Goal: Task Accomplishment & Management: Manage account settings

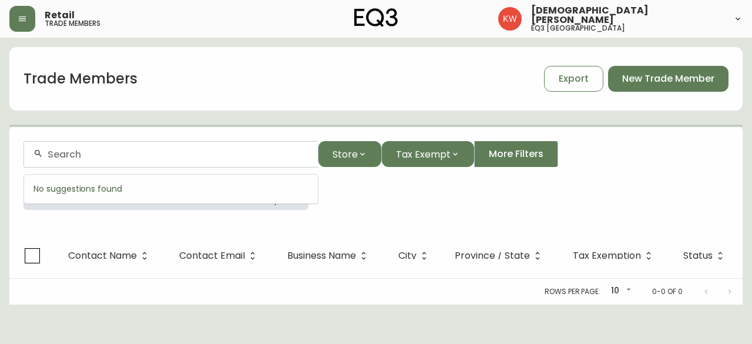
click at [164, 156] on input "text" at bounding box center [178, 154] width 261 height 11
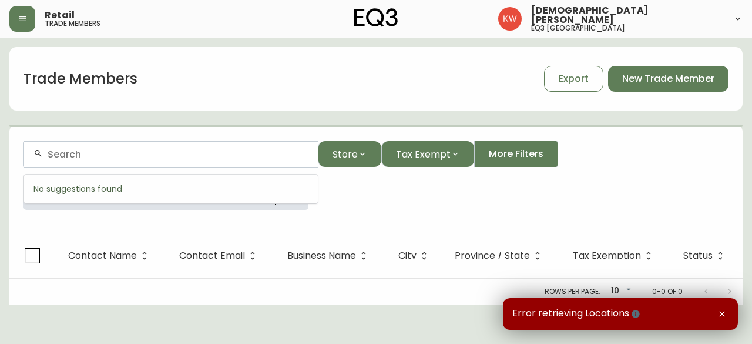
paste input "[PERSON_NAME][EMAIL_ADDRESS][DOMAIN_NAME]"
type input "[PERSON_NAME][EMAIL_ADDRESS][DOMAIN_NAME]"
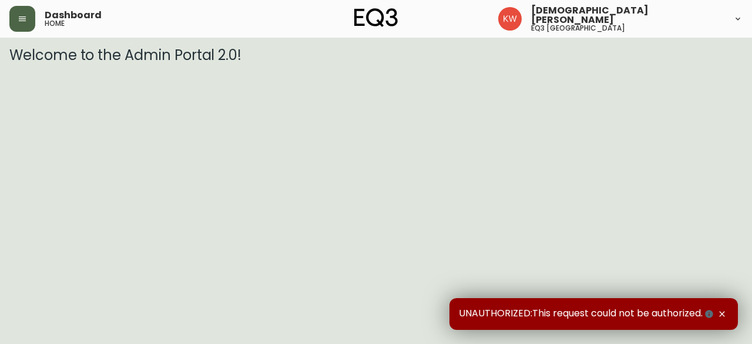
click at [19, 15] on icon "button" at bounding box center [22, 18] width 9 height 9
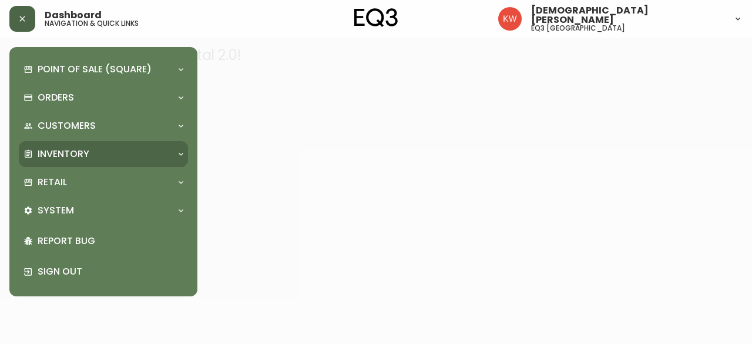
click at [179, 154] on icon at bounding box center [180, 153] width 9 height 9
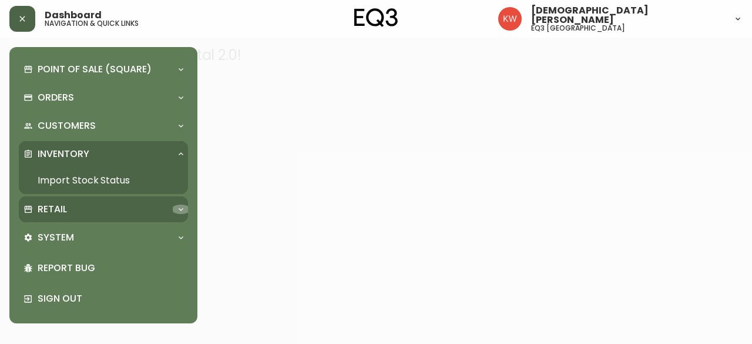
click at [175, 205] on div at bounding box center [180, 208] width 19 height 9
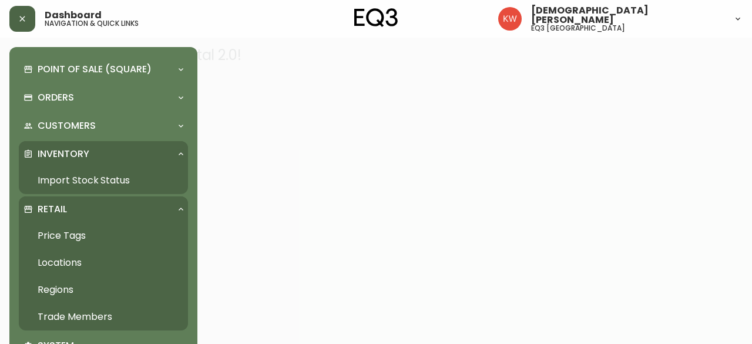
click at [102, 313] on link "Trade Members" at bounding box center [103, 316] width 169 height 27
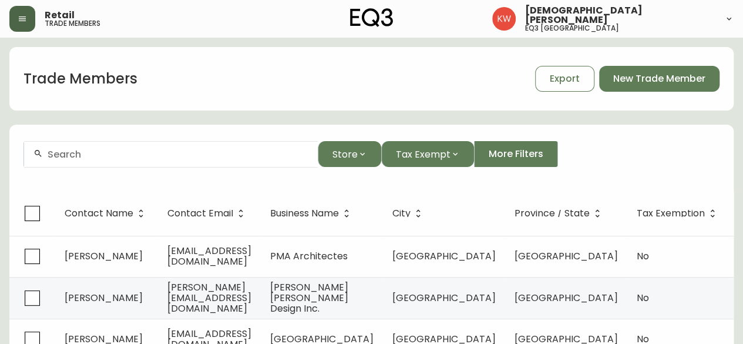
click at [281, 143] on div at bounding box center [171, 154] width 294 height 26
paste input "[PERSON_NAME][EMAIL_ADDRESS][DOMAIN_NAME]"
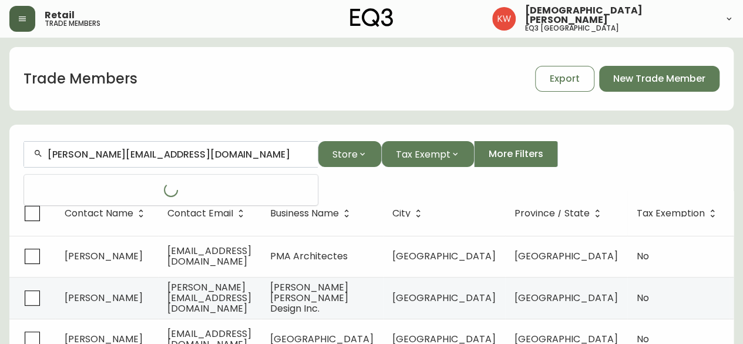
type input "[PERSON_NAME][EMAIL_ADDRESS][DOMAIN_NAME]"
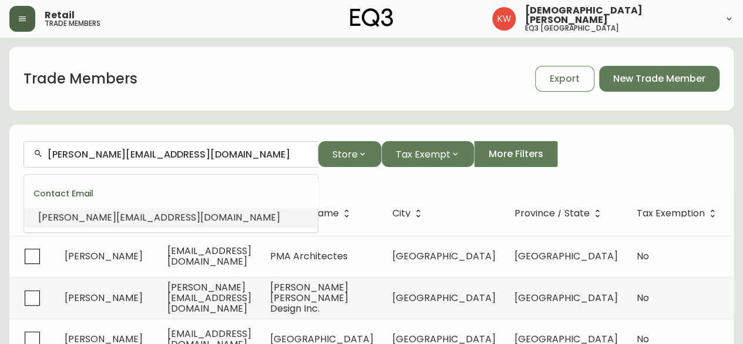
click at [137, 214] on span "[PERSON_NAME][EMAIL_ADDRESS][DOMAIN_NAME]" at bounding box center [159, 217] width 242 height 14
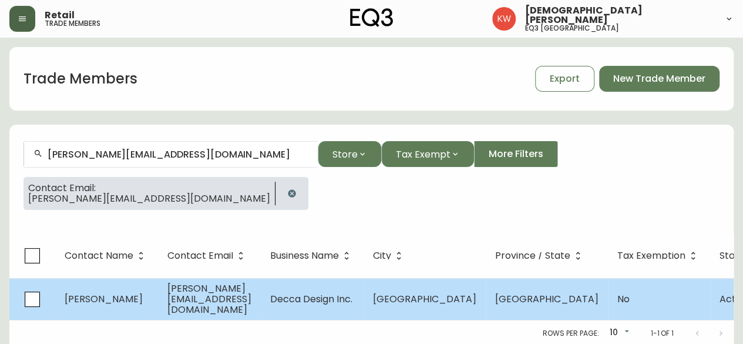
click at [139, 309] on td "Jennifer Brown" at bounding box center [106, 299] width 103 height 42
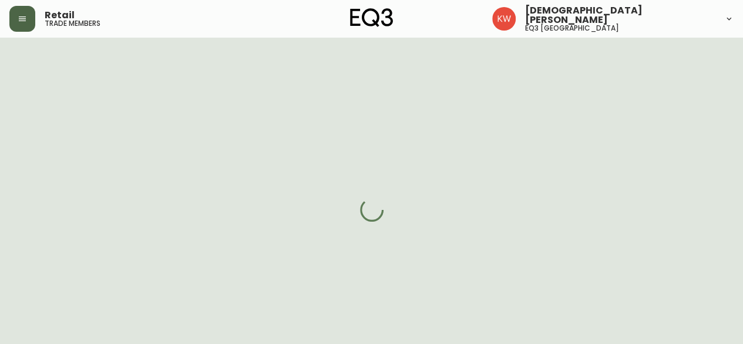
select select "AB"
select select "CA"
select select "CA_EN"
select select "Other"
select select "Interior Designer"
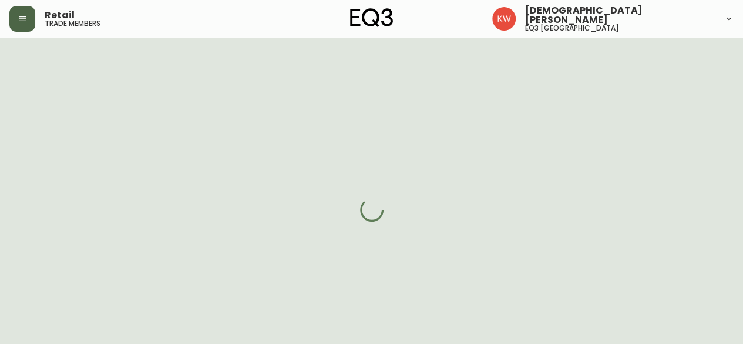
select select "cjw10z96m00006gs08l3o91tv"
select select "false"
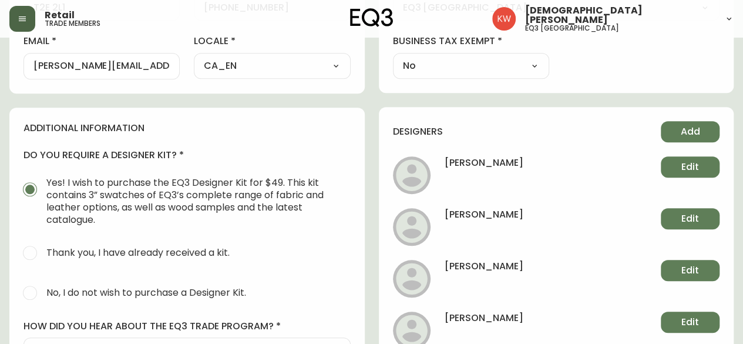
scroll to position [528, 0]
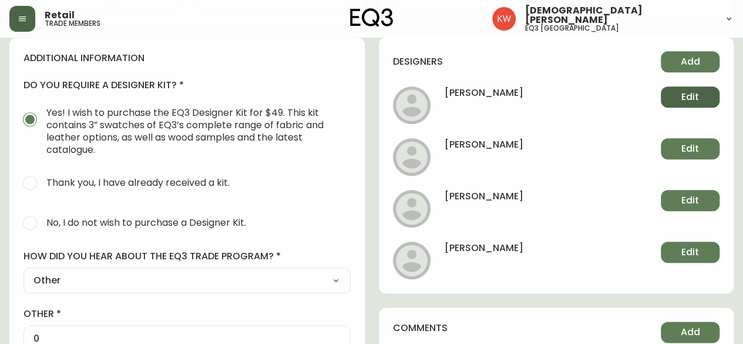
click at [688, 98] on span "Edit" at bounding box center [690, 96] width 18 height 13
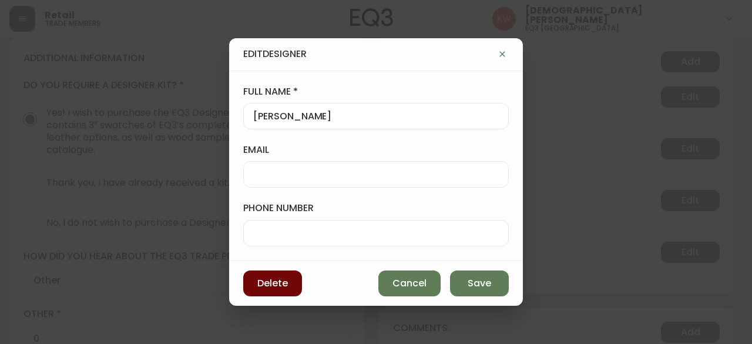
click at [267, 286] on span "Delete" at bounding box center [272, 283] width 31 height 13
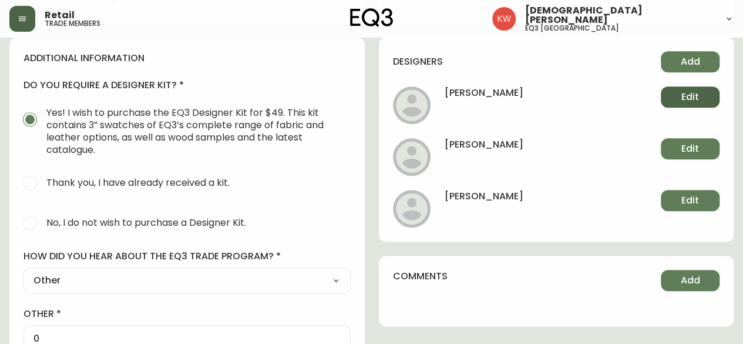
click at [697, 96] on span "Edit" at bounding box center [690, 96] width 18 height 13
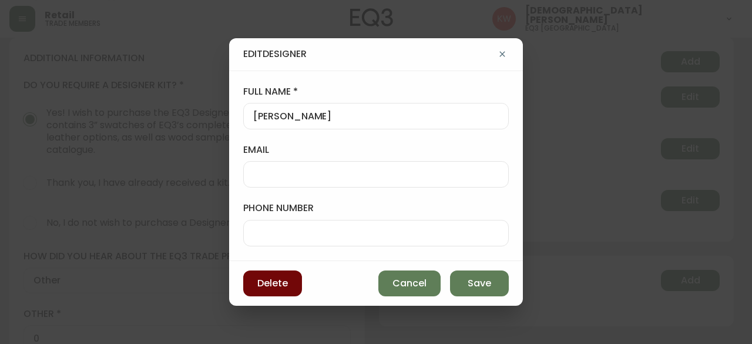
click at [277, 288] on span "Delete" at bounding box center [272, 283] width 31 height 13
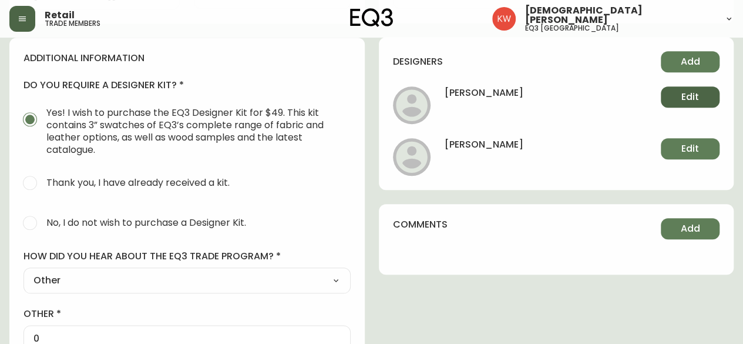
click at [675, 99] on button "Edit" at bounding box center [690, 96] width 59 height 21
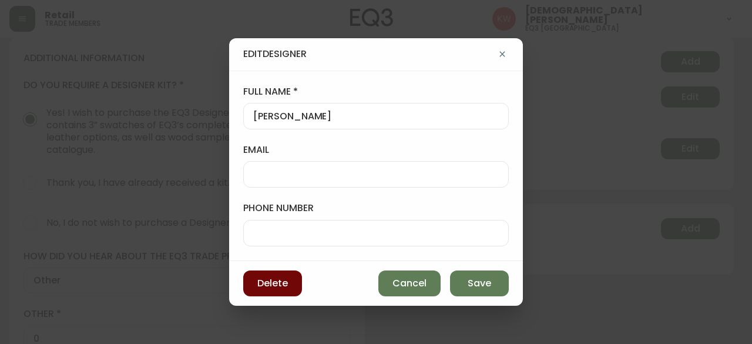
click at [285, 278] on span "Delete" at bounding box center [272, 283] width 31 height 13
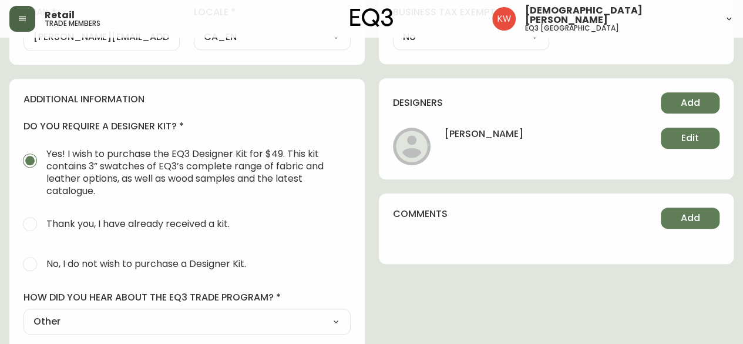
scroll to position [470, 0]
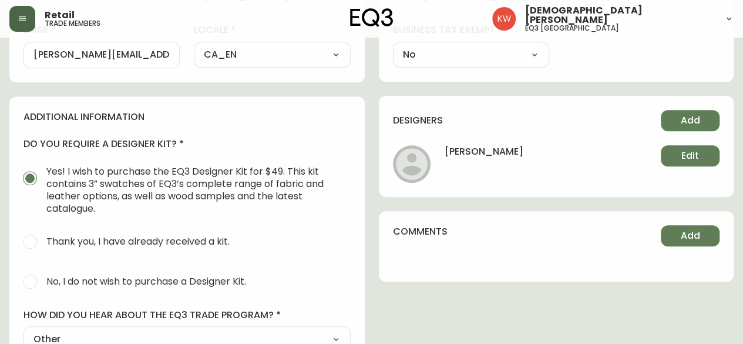
click at [31, 281] on input "No, I do not wish to purchase a Designer Kit." at bounding box center [30, 281] width 26 height 26
radio input "true"
radio input "false"
click at [689, 158] on span "Edit" at bounding box center [690, 155] width 18 height 13
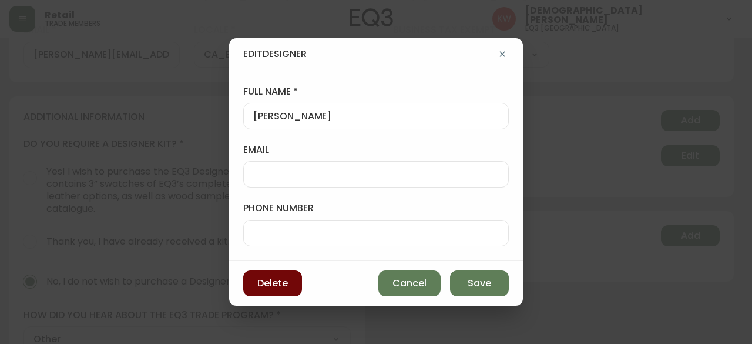
click at [276, 281] on span "Delete" at bounding box center [272, 283] width 31 height 13
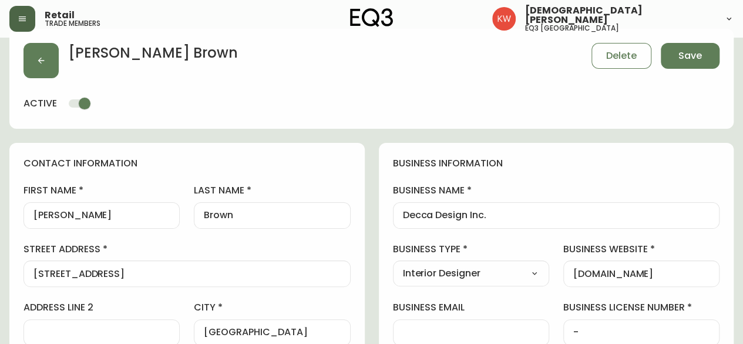
scroll to position [0, 0]
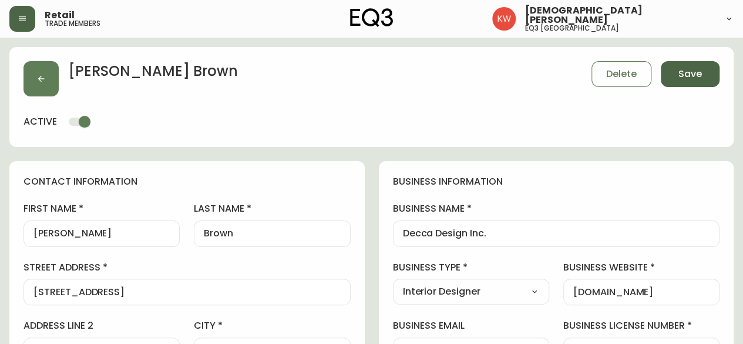
click at [681, 75] on span "Save" at bounding box center [689, 74] width 23 height 13
select select
type input "Other"
select select "Other"
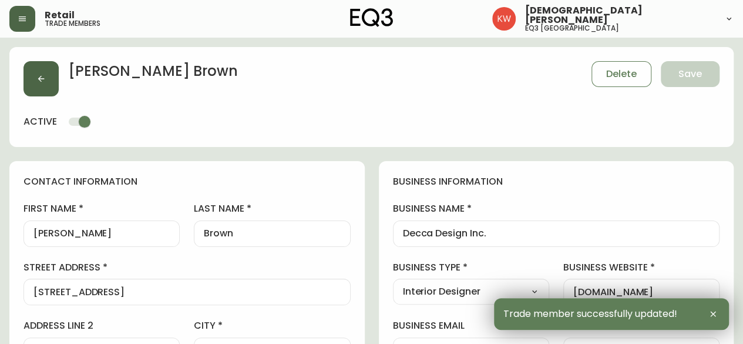
click at [46, 66] on button "button" at bounding box center [40, 78] width 35 height 35
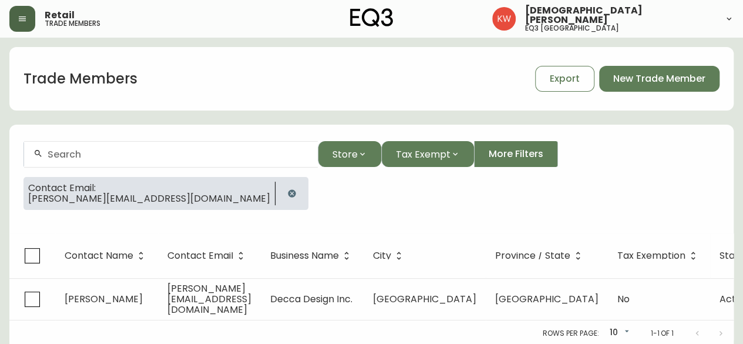
click at [288, 192] on icon "button" at bounding box center [292, 193] width 8 height 8
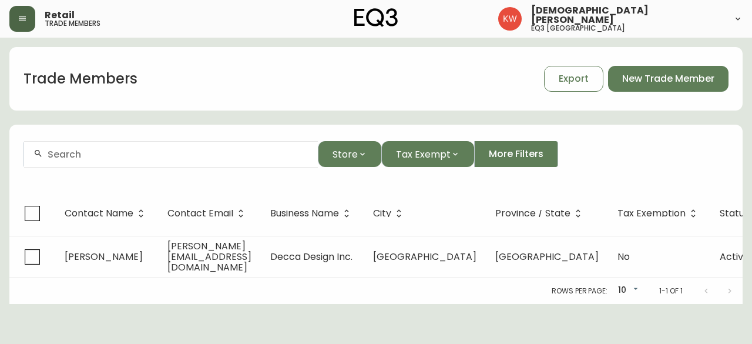
click at [191, 154] on input "text" at bounding box center [178, 154] width 261 height 11
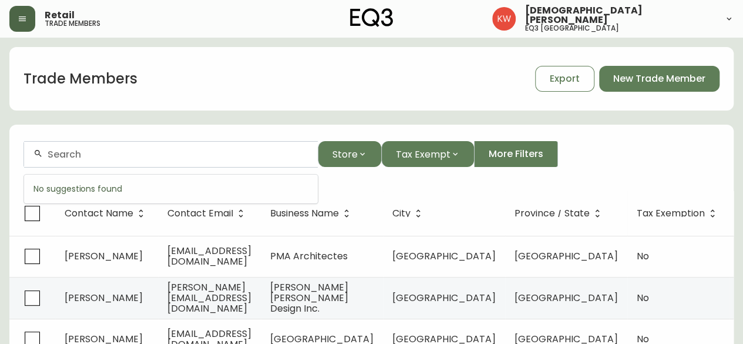
paste input "mindy@gudzinski.ca"
type input "mindy@gudzinski.ca"
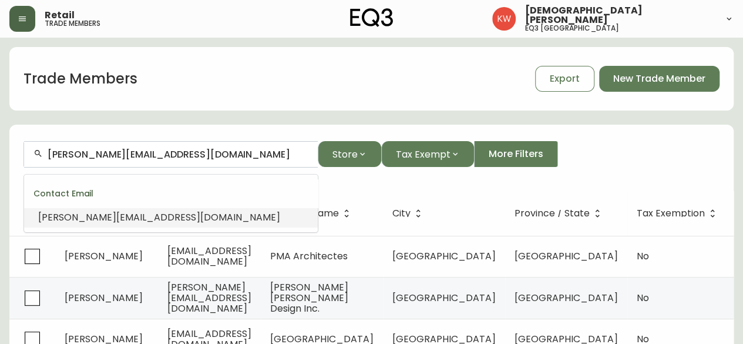
click at [140, 213] on li "mindy@gudzinski.ca" at bounding box center [171, 217] width 294 height 20
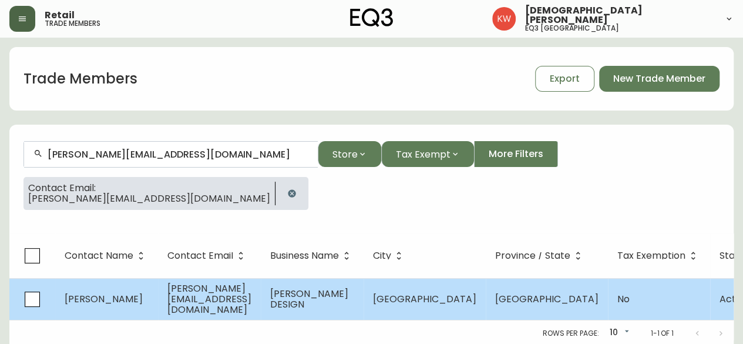
click at [192, 304] on span "mindy@gudzinski.ca" at bounding box center [209, 298] width 84 height 35
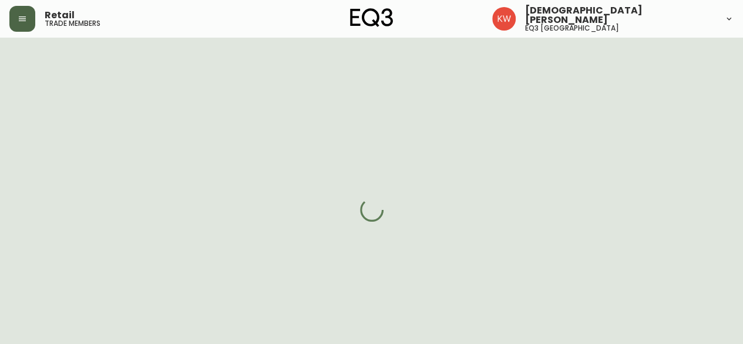
select select "AB"
select select "CA"
select select "CA_EN"
select select "Other"
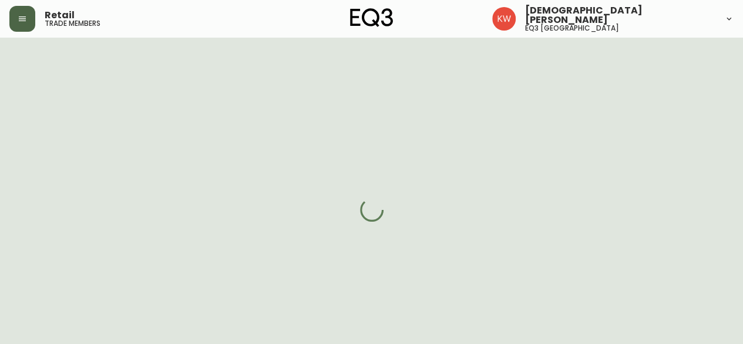
select select "cjw10z96m00006gs08l3o91tv"
select select "false"
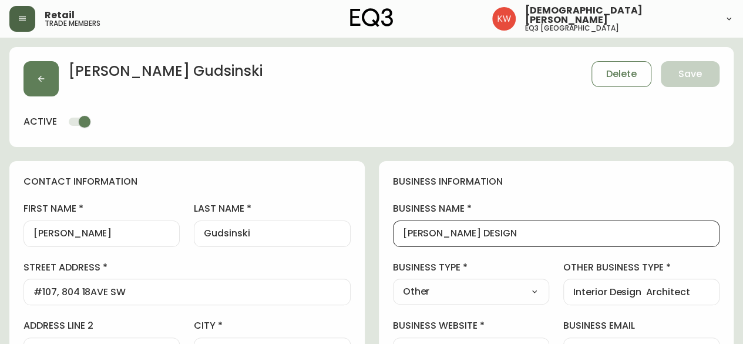
drag, startPoint x: 529, startPoint y: 237, endPoint x: 349, endPoint y: 204, distance: 183.1
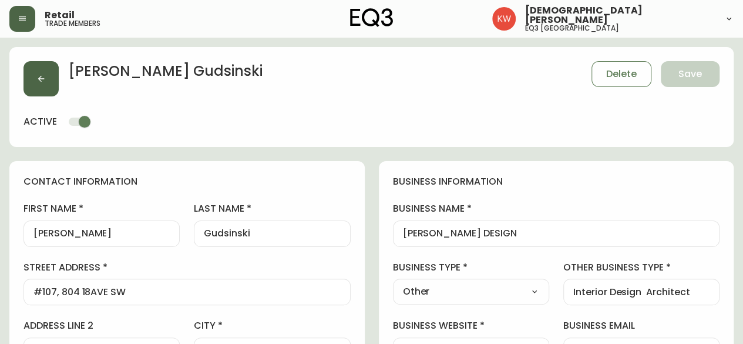
click at [42, 75] on icon "button" at bounding box center [40, 78] width 9 height 9
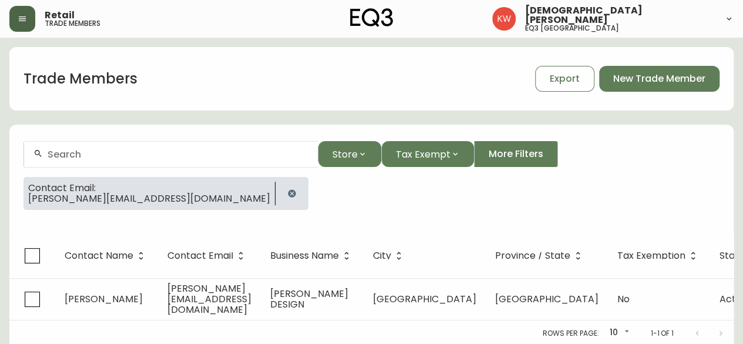
click at [288, 190] on icon "button" at bounding box center [292, 193] width 8 height 8
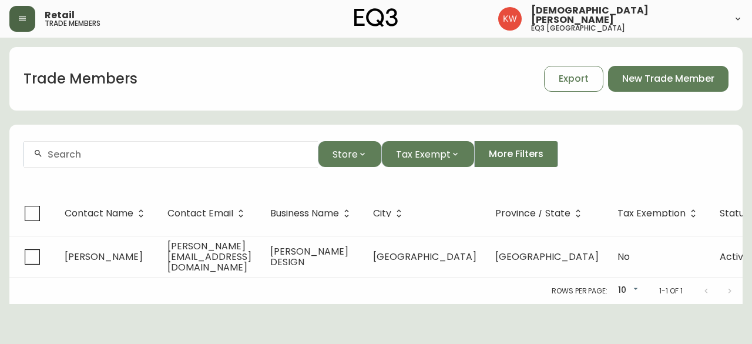
click at [113, 162] on div at bounding box center [171, 154] width 294 height 26
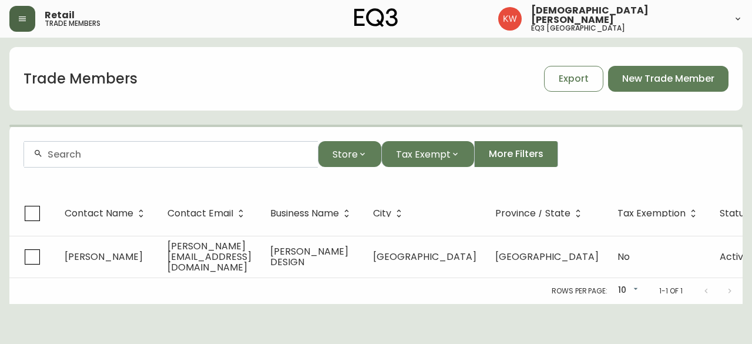
paste input "katiebayleyinteriors@gmail.com"
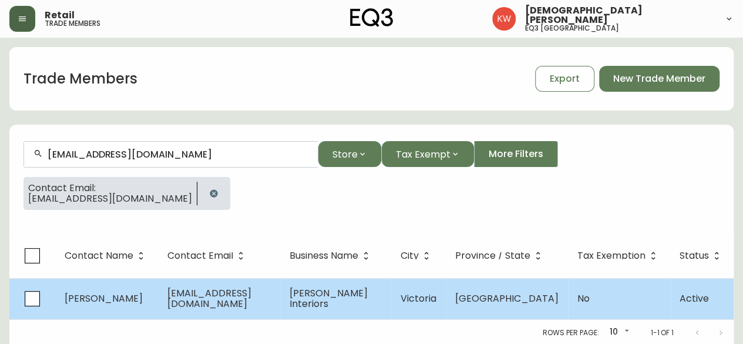
type input "katiebayleyinteriors@gmail.com"
click at [125, 309] on td "Katie Bayley" at bounding box center [106, 298] width 103 height 41
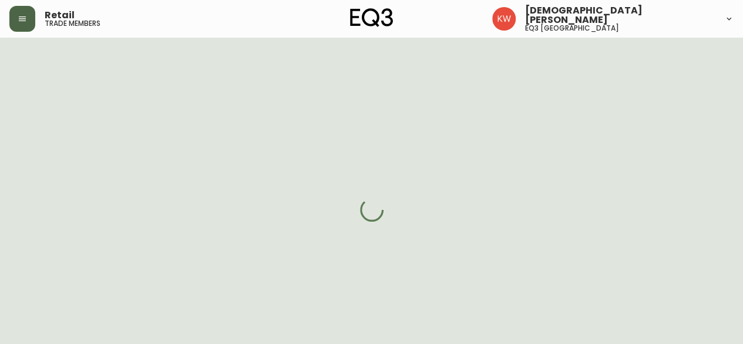
select select "BC"
select select "CA"
select select "CA_EN"
select select "Other"
select select "Interior Designer"
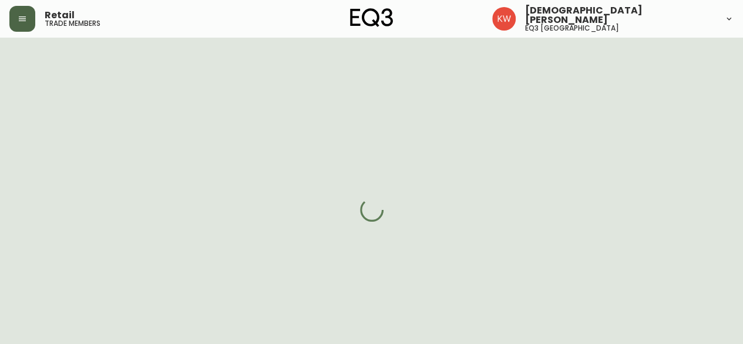
select select "false"
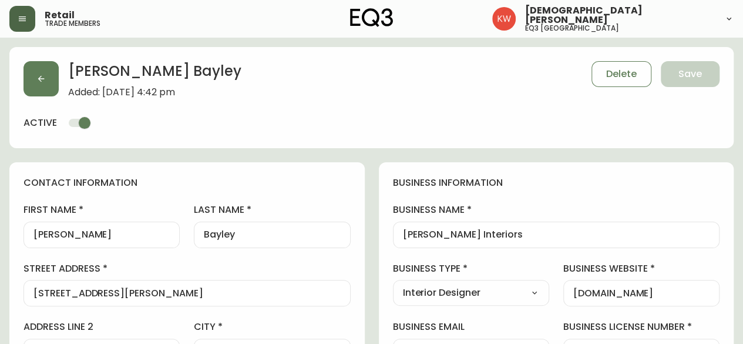
type input "EQ3 Calgary"
select select "cjw10z96m00006gs08l3o91tv"
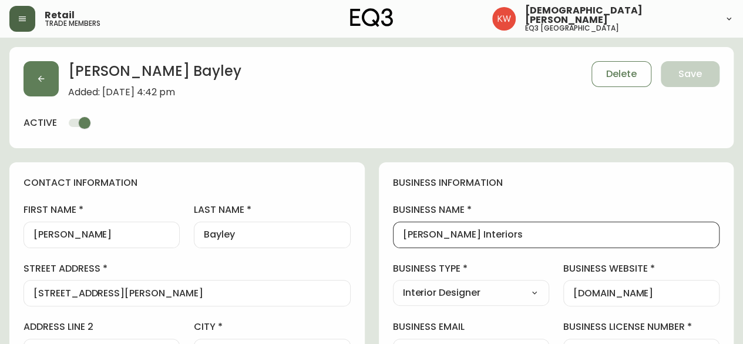
drag, startPoint x: 544, startPoint y: 232, endPoint x: 370, endPoint y: 237, distance: 173.9
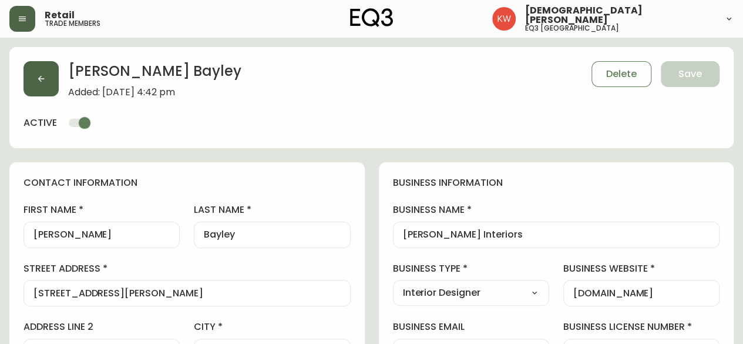
click at [43, 71] on button "button" at bounding box center [40, 78] width 35 height 35
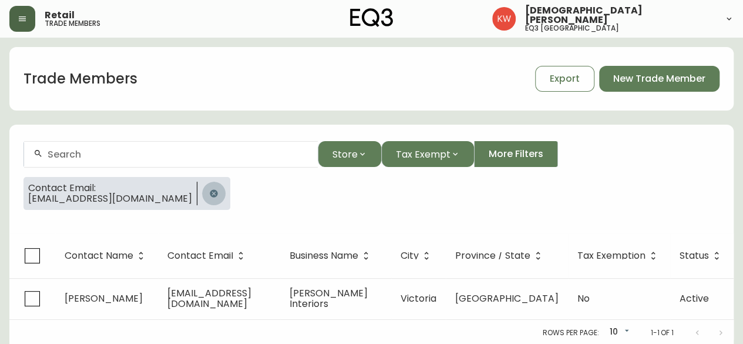
click at [210, 191] on icon "button" at bounding box center [214, 193] width 8 height 8
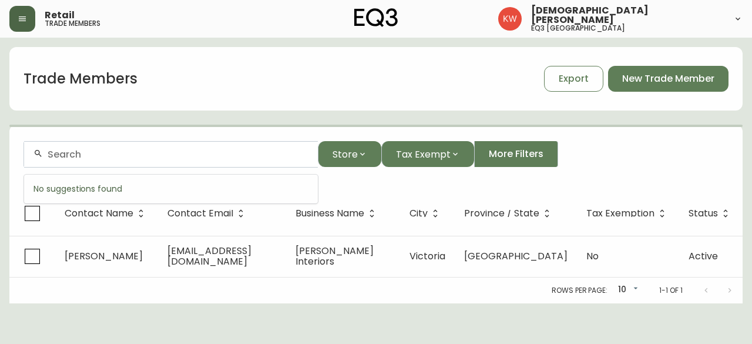
click at [161, 157] on input "text" at bounding box center [178, 154] width 261 height 11
paste input "caseyfraserdesigns@gmail.com"
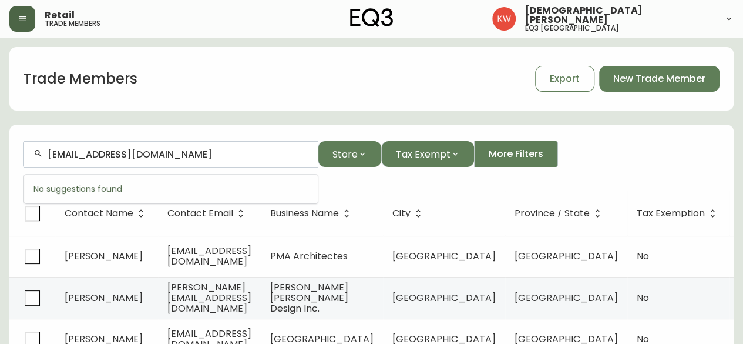
type input "caseyfraserdesigns@gmail.com"
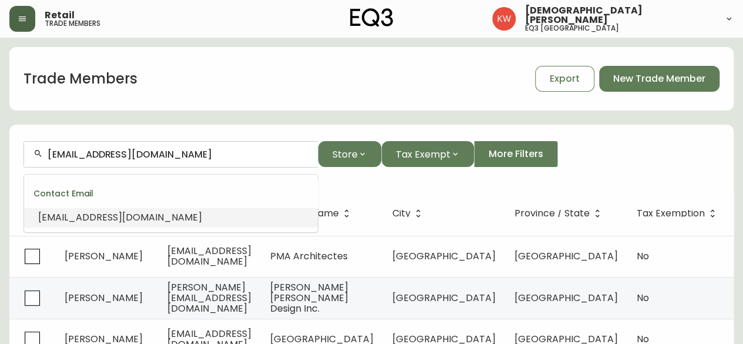
click at [144, 218] on span "caseyfraserdesigns@gmail.com" at bounding box center [120, 217] width 164 height 14
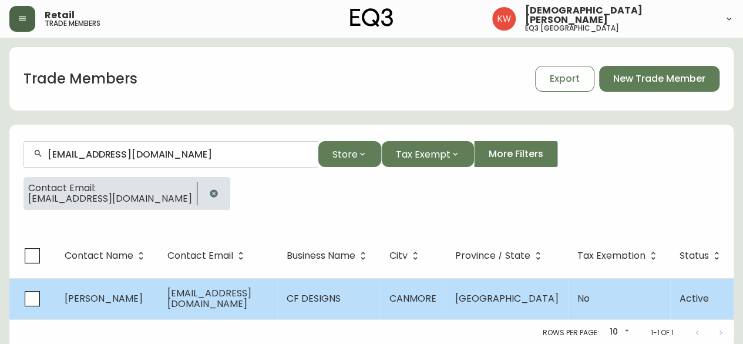
click at [223, 289] on td "caseyfraserdesigns@gmail.com" at bounding box center [217, 298] width 119 height 41
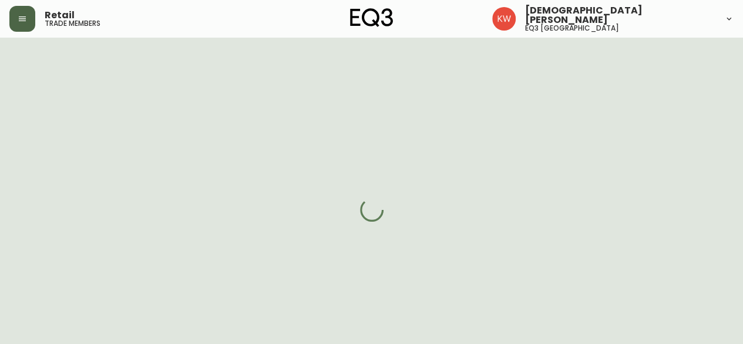
select select "AB"
select select "CA"
select select "CA_EN"
select select "Outreach from a Trade Rep"
select select "Interior Designer"
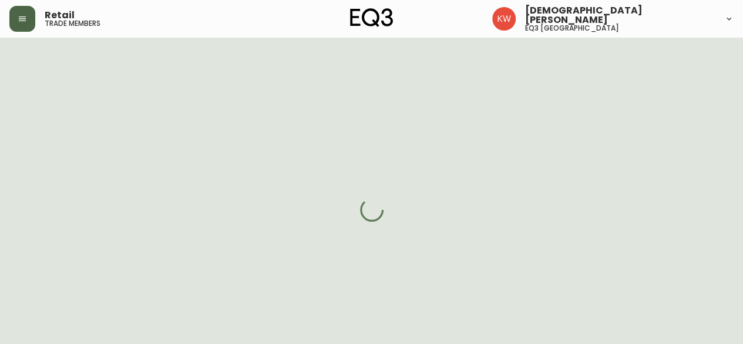
select select "cjw10z96m00006gs08l3o91tv"
select select "false"
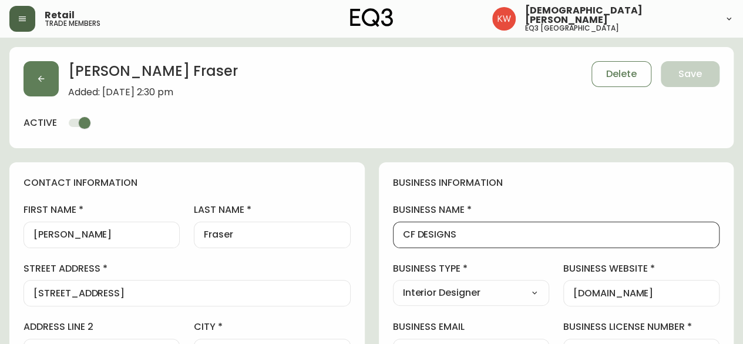
drag, startPoint x: 485, startPoint y: 230, endPoint x: 338, endPoint y: 230, distance: 146.8
click at [50, 76] on button "button" at bounding box center [40, 78] width 35 height 35
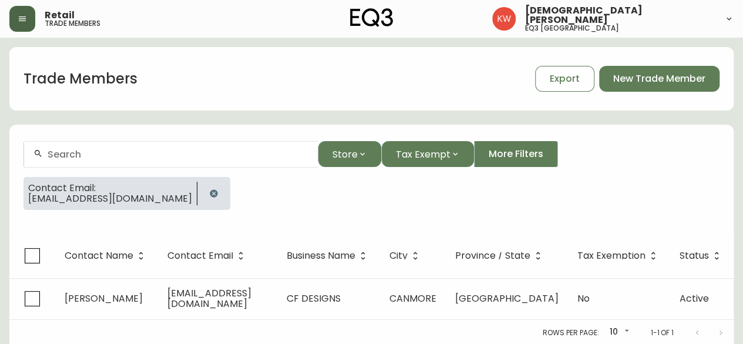
drag, startPoint x: 204, startPoint y: 193, endPoint x: 196, endPoint y: 178, distance: 16.8
click at [210, 192] on icon "button" at bounding box center [214, 193] width 8 height 8
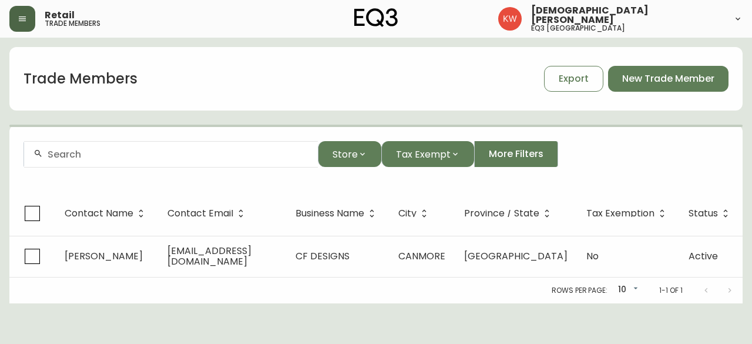
click at [201, 157] on input "text" at bounding box center [178, 154] width 261 height 11
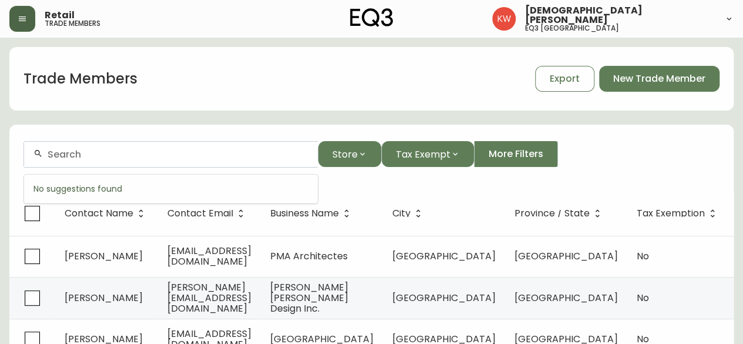
click at [158, 157] on input "text" at bounding box center [178, 154] width 261 height 11
paste input "eugenia@wellnestdesign.ca"
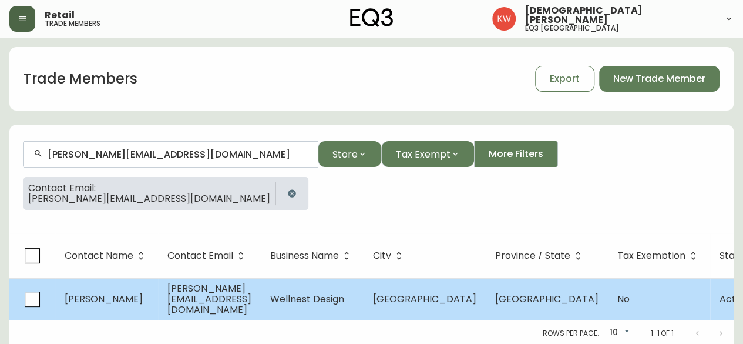
type input "eugenia@wellnestdesign.ca"
click at [166, 303] on td "eugenia@wellnestdesign.ca" at bounding box center [209, 299] width 103 height 42
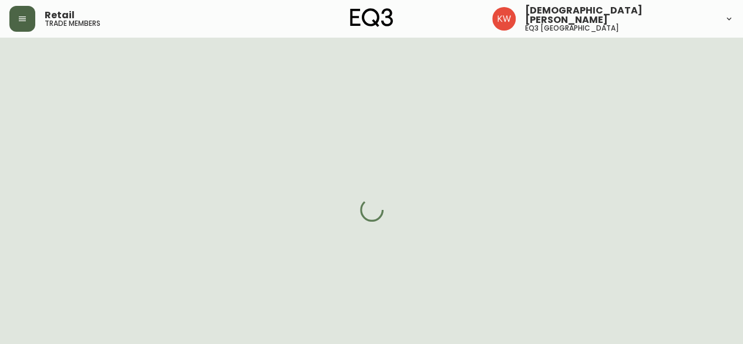
select select "AB"
select select "CA"
select select "CA_EN"
select select "Other"
select select "Interior Designer"
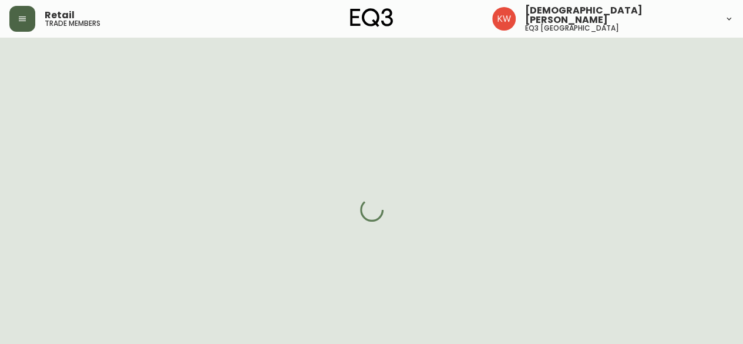
select select "cjw10z96m00006gs08l3o91tv"
select select "false"
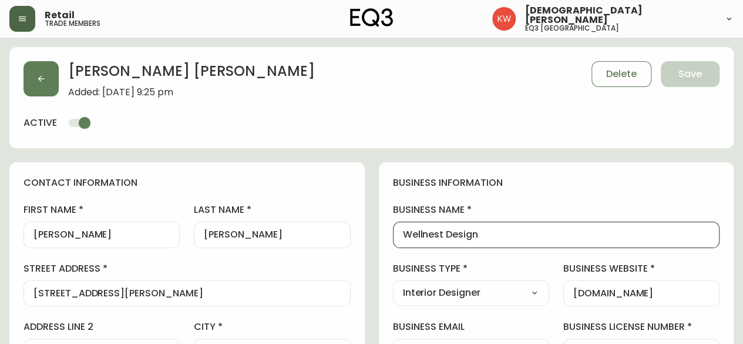
drag, startPoint x: 492, startPoint y: 230, endPoint x: 403, endPoint y: 230, distance: 89.3
click at [403, 230] on input "Wellnest Design" at bounding box center [556, 234] width 307 height 11
click at [45, 79] on icon "button" at bounding box center [40, 78] width 9 height 9
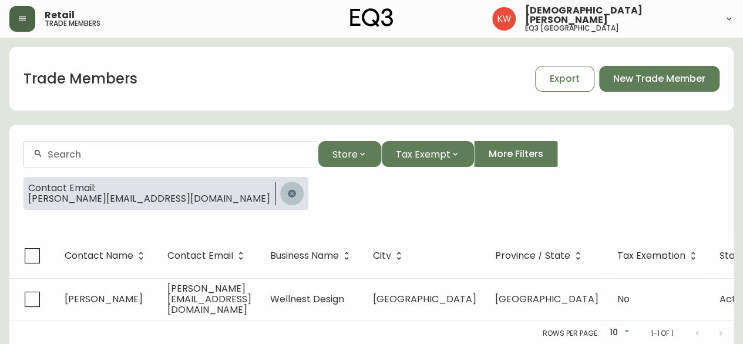
click at [288, 191] on icon "button" at bounding box center [292, 193] width 8 height 8
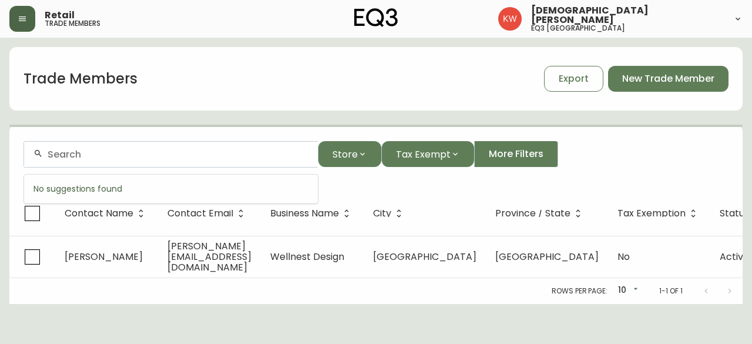
click at [174, 157] on input "text" at bounding box center [178, 154] width 261 height 11
paste input "deanna@dcharrondesign.com"
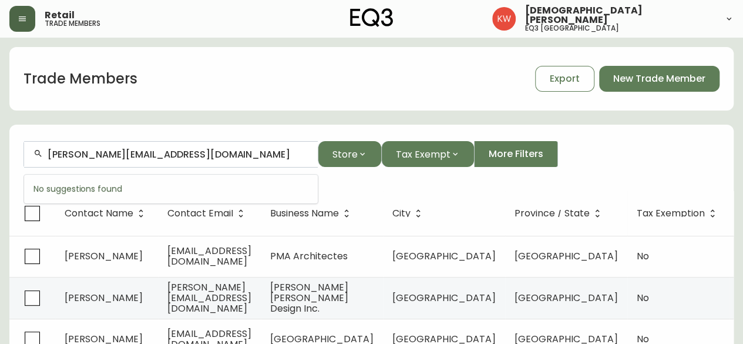
type input "deanna@dcharrondesign.com"
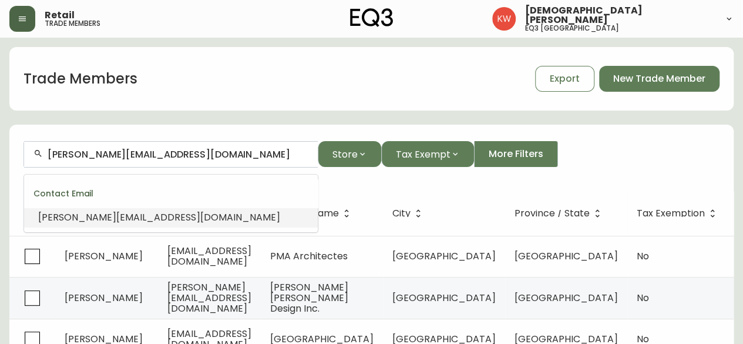
click at [173, 218] on span "deanna@dcharrondesign.com" at bounding box center [159, 217] width 242 height 14
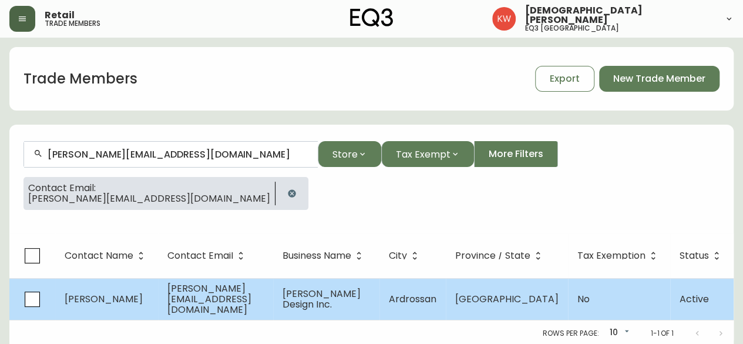
click at [206, 295] on span "deanna@dcharrondesign.com" at bounding box center [209, 298] width 84 height 35
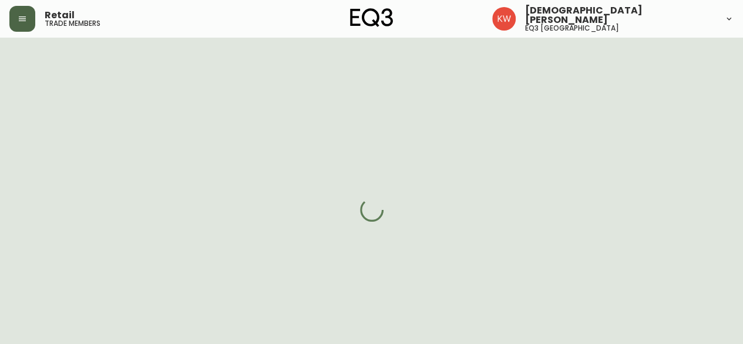
select select "AB"
select select "CA"
select select "CA_EN"
select select "Social Media"
select select "Interior Designer"
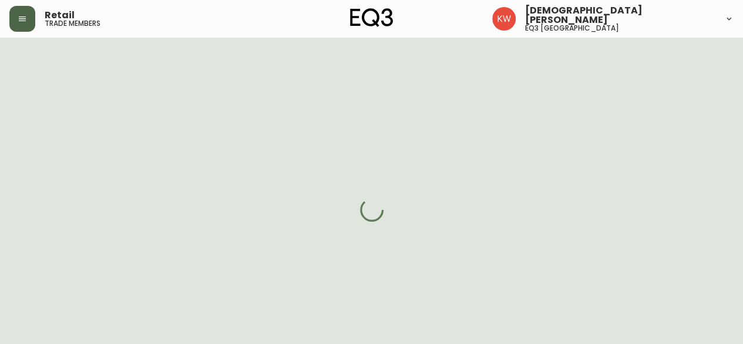
select select "false"
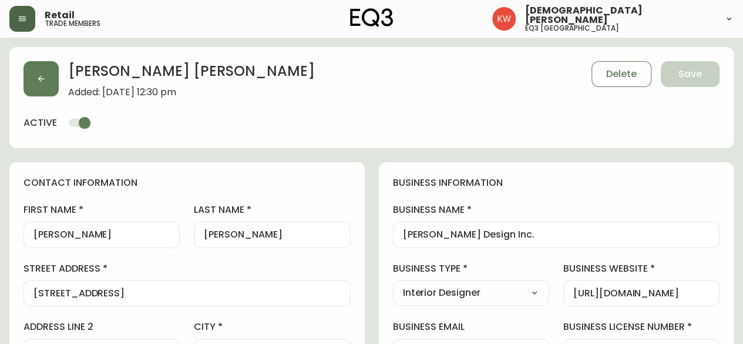
type input "EQ3 Calgary"
select select "cjw10z96m00006gs08l3o91tv"
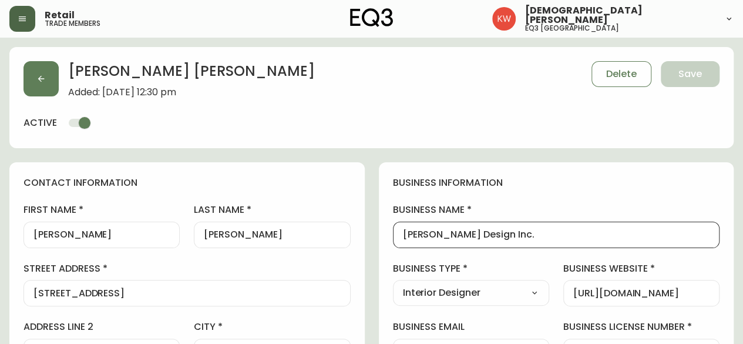
drag, startPoint x: 560, startPoint y: 233, endPoint x: 385, endPoint y: 224, distance: 175.8
click at [45, 80] on icon "button" at bounding box center [40, 78] width 9 height 9
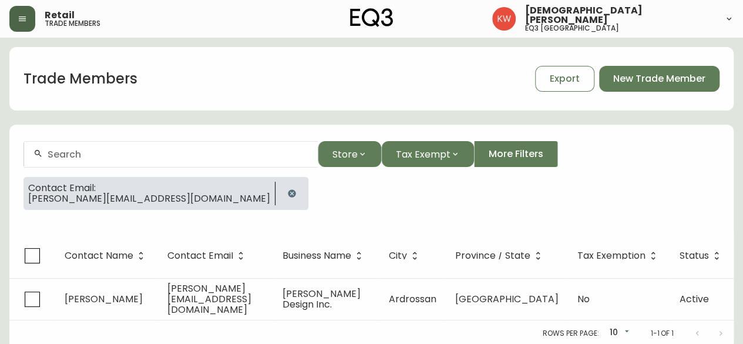
click at [288, 194] on icon "button" at bounding box center [292, 193] width 8 height 8
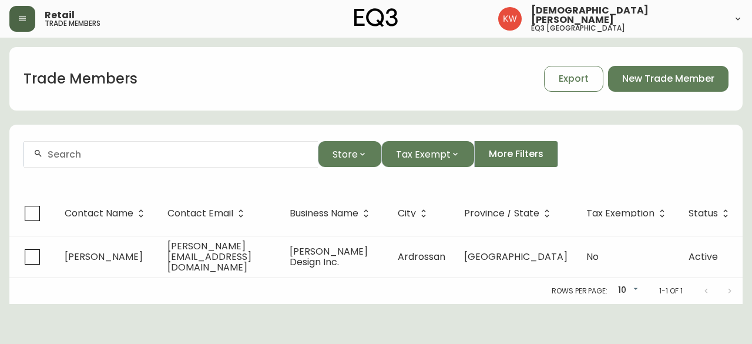
click at [175, 161] on div at bounding box center [171, 154] width 294 height 26
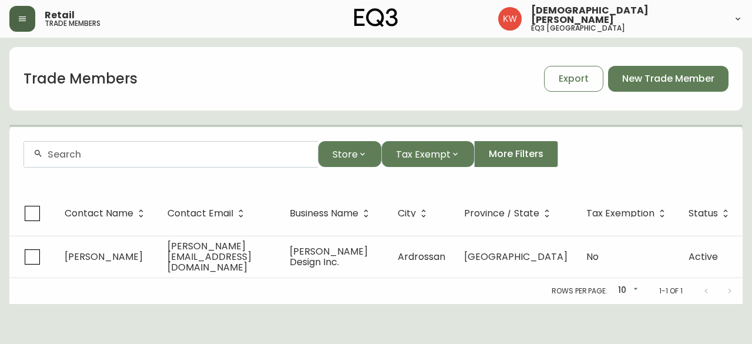
paste input "liviageddes@gmail.com"
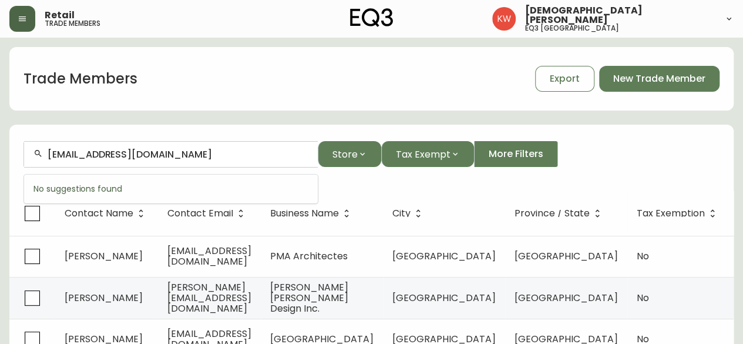
type input "liviageddes@gmail.com"
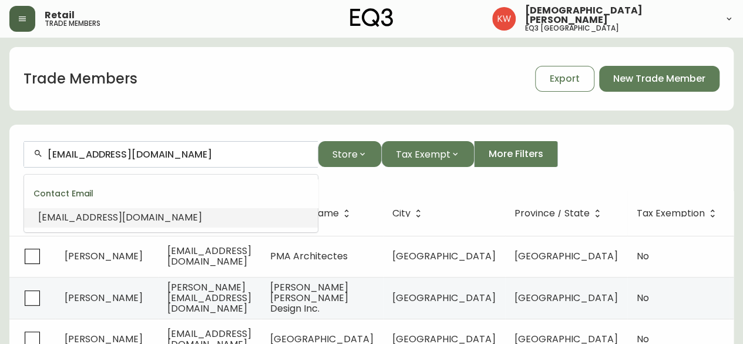
click at [117, 213] on span "liviageddes@gmail.com" at bounding box center [120, 217] width 164 height 14
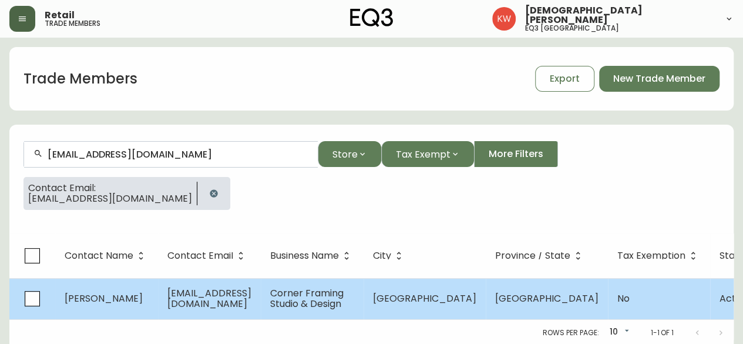
click at [226, 293] on span "liviageddes@gmail.com" at bounding box center [209, 298] width 84 height 24
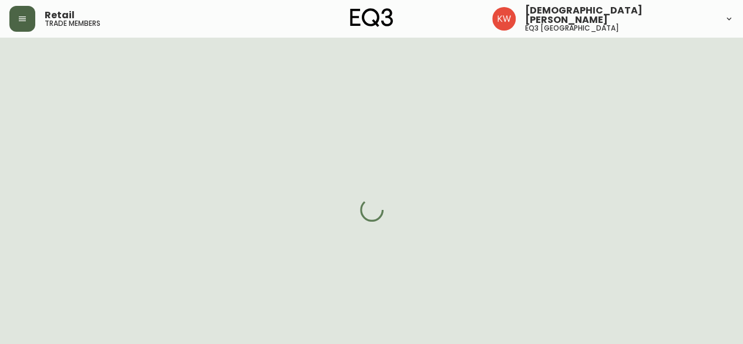
select select "AB"
select select "CA"
select select "CA_EN"
select select "Other"
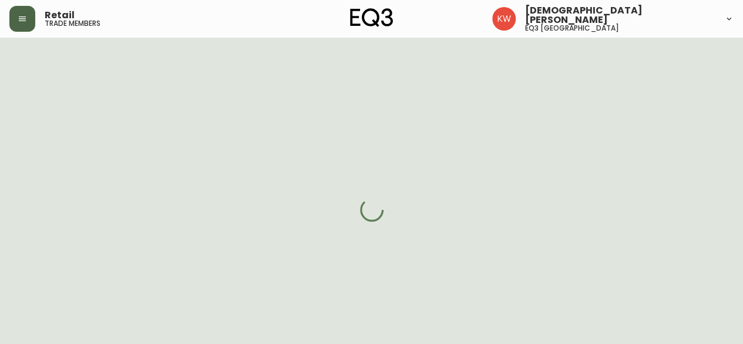
select select "false"
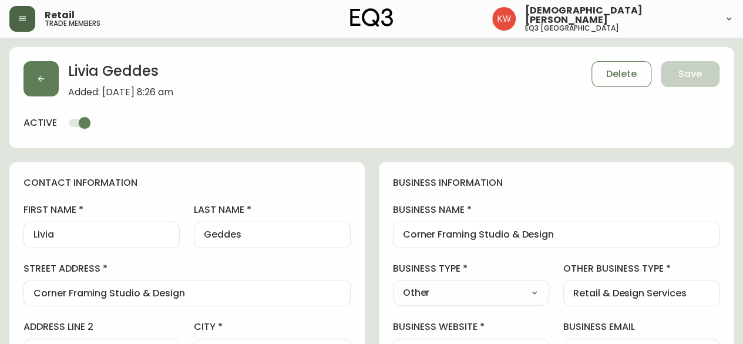
type input "EQ3 Calgary"
select select "cjw10z96m00006gs08l3o91tv"
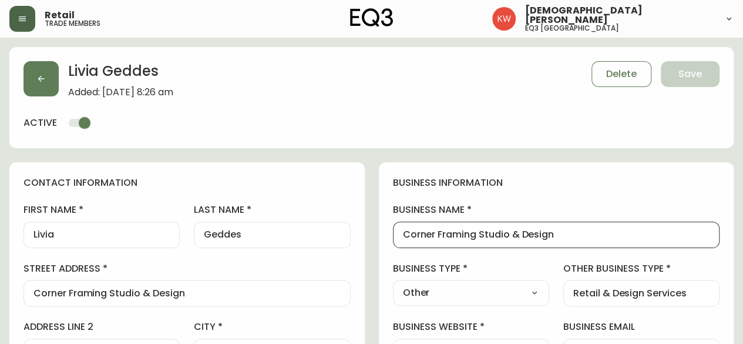
drag, startPoint x: 587, startPoint y: 230, endPoint x: 379, endPoint y: 230, distance: 208.5
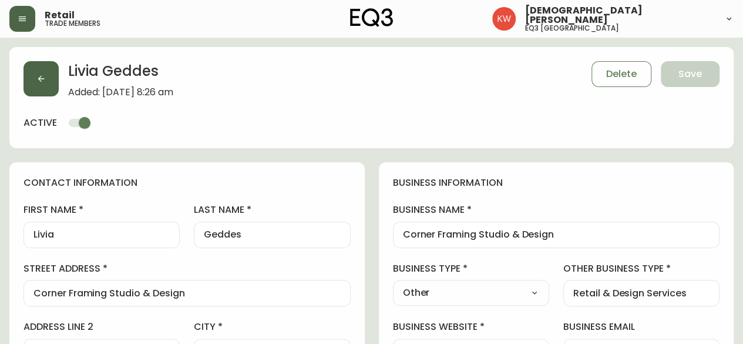
click at [45, 82] on icon "button" at bounding box center [40, 78] width 9 height 9
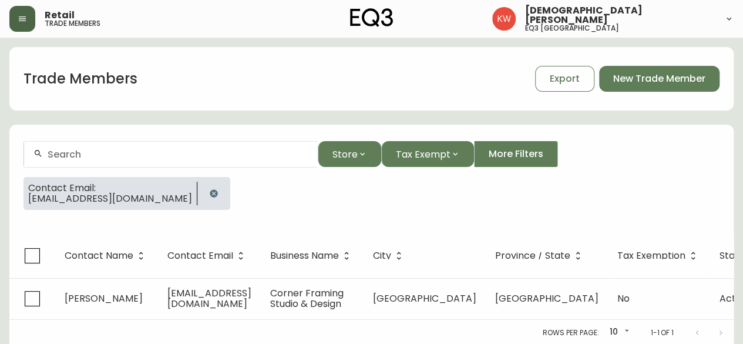
click at [210, 196] on icon "button" at bounding box center [214, 193] width 8 height 8
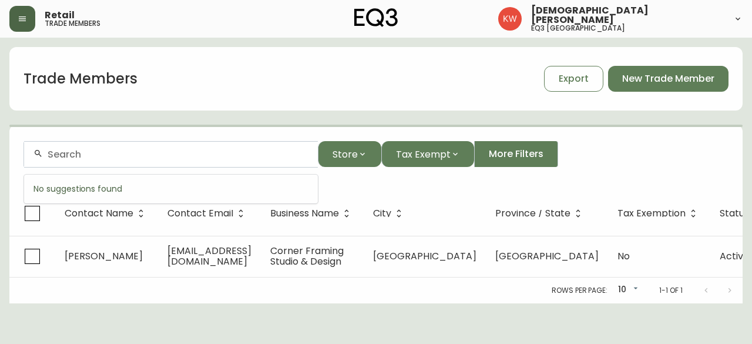
click at [174, 157] on input "text" at bounding box center [178, 154] width 261 height 11
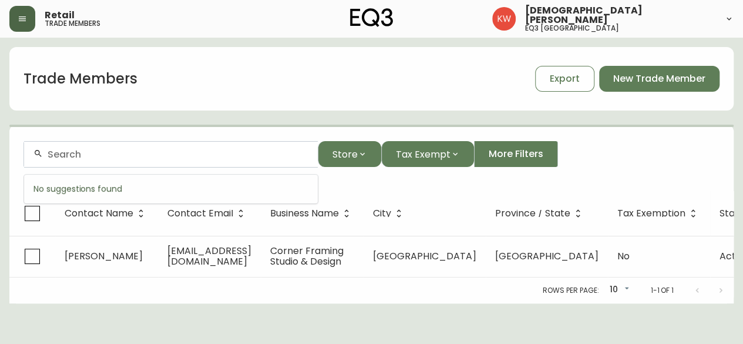
paste input "cat@room4refinement.com"
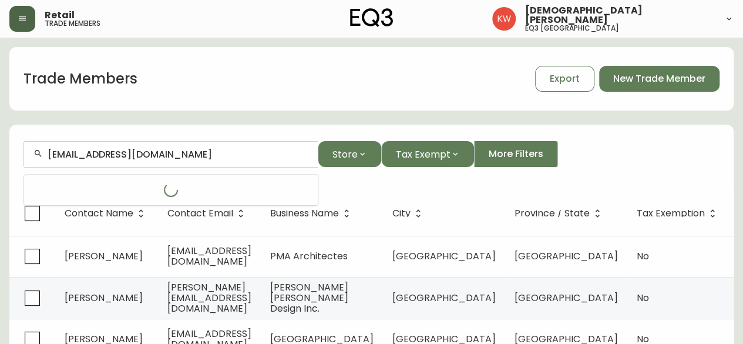
type input "cat@room4refinement.com"
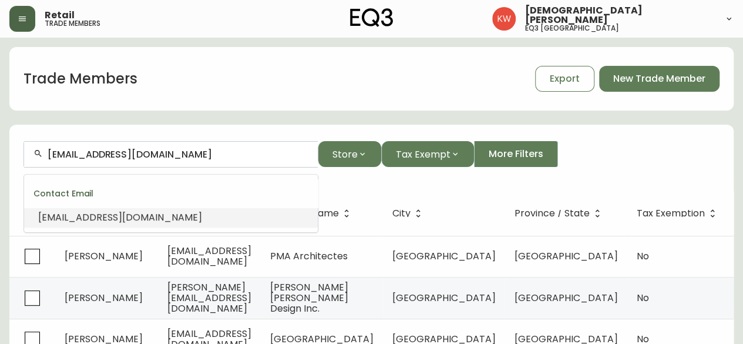
click at [128, 218] on span "cat@room4refinement.com" at bounding box center [120, 217] width 164 height 14
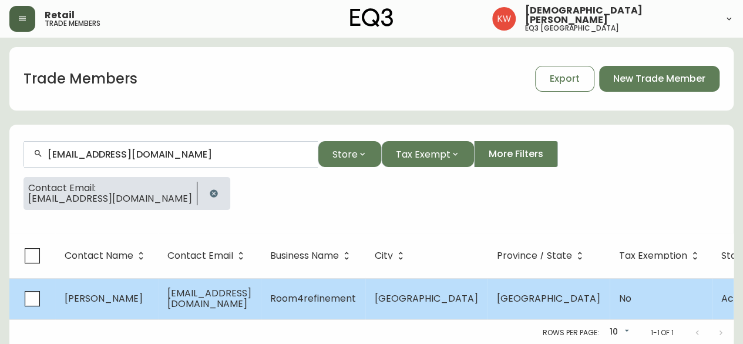
click at [222, 295] on span "cat@room4refinement.com" at bounding box center [209, 298] width 84 height 24
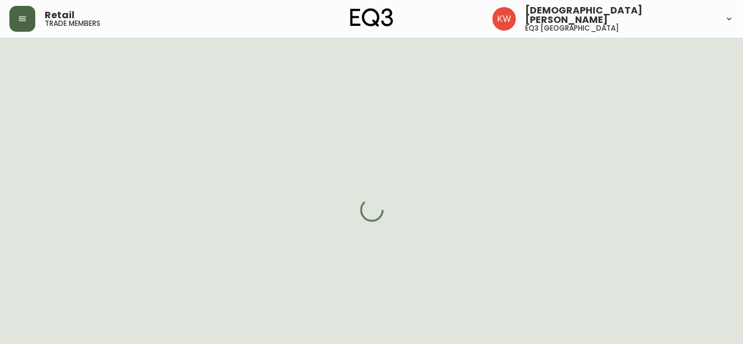
select select "AB"
select select "CA"
select select "CA_EN"
select select "Other"
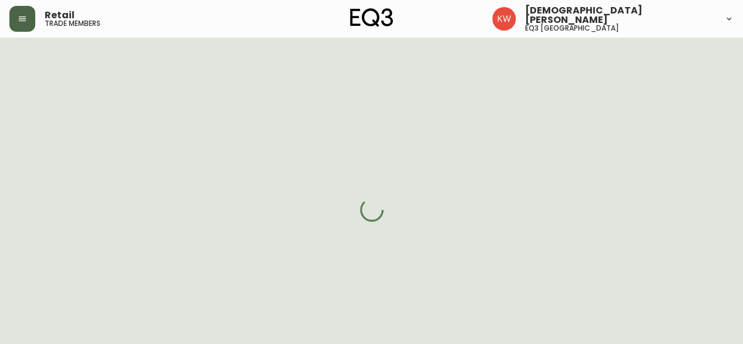
select select "cjw10z96m00006gs08l3o91tv"
select select "false"
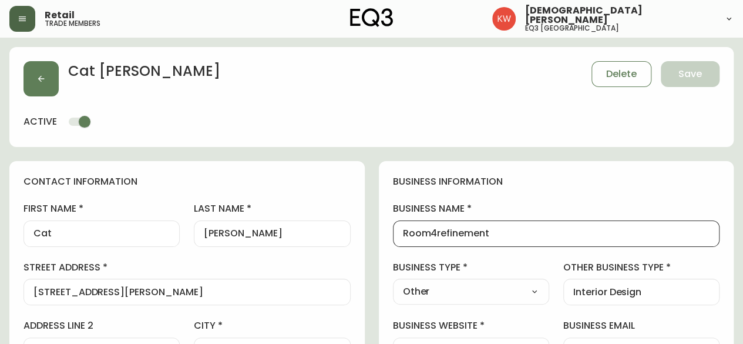
drag, startPoint x: 501, startPoint y: 232, endPoint x: 402, endPoint y: 231, distance: 99.8
click at [402, 231] on div "Room4refinement" at bounding box center [556, 233] width 327 height 26
click at [45, 71] on button "button" at bounding box center [40, 78] width 35 height 35
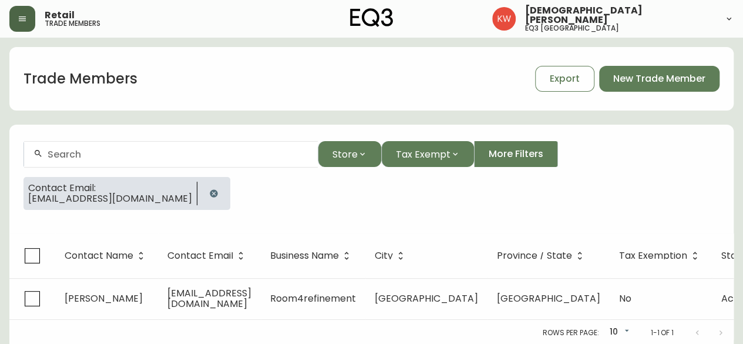
click at [210, 191] on icon "button" at bounding box center [214, 193] width 8 height 8
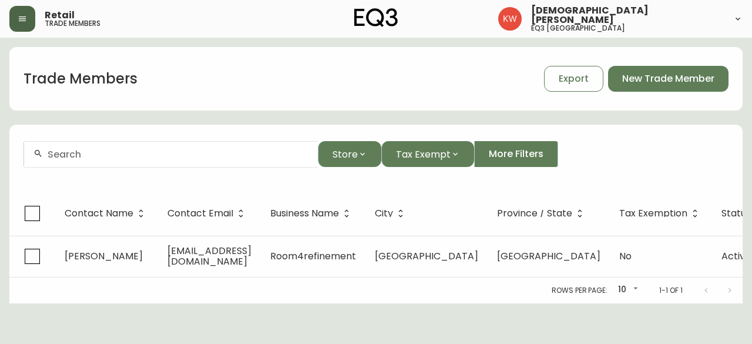
click at [173, 158] on input "text" at bounding box center [178, 154] width 261 height 11
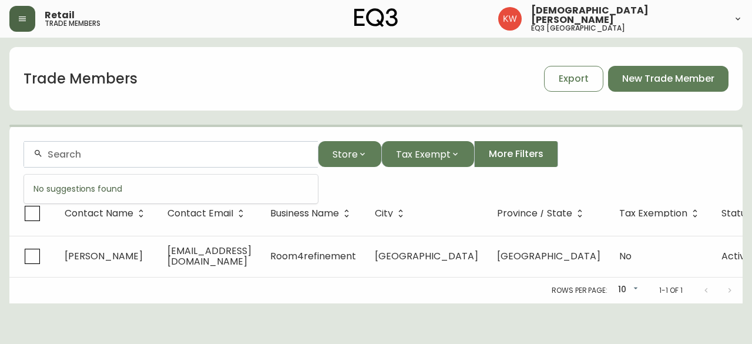
paste input "anthony@lefthandarch.com"
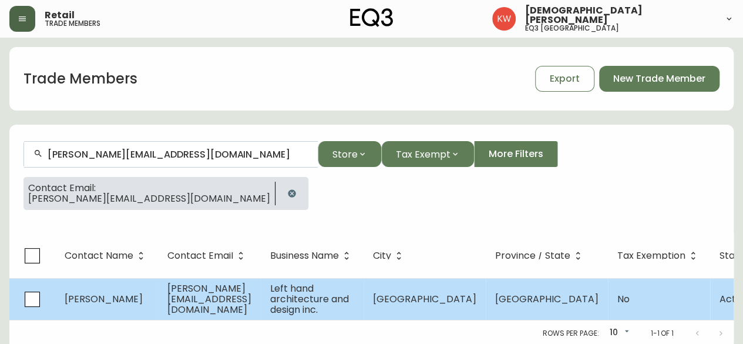
type input "anthony@lefthandarch.com"
click at [177, 298] on span "anthony@lefthandarch.com" at bounding box center [209, 298] width 84 height 35
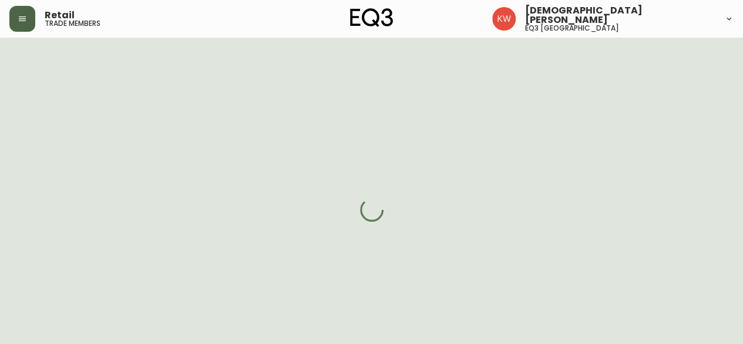
select select "AB"
select select "CA"
select select "CA_EN"
select select "Other"
select select "cjw10z96m00006gs08l3o91tv"
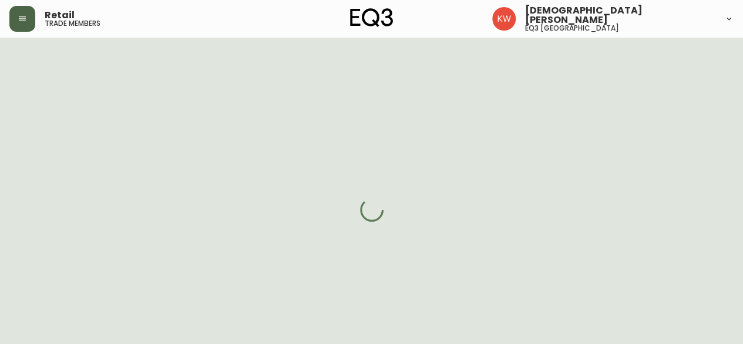
select select "false"
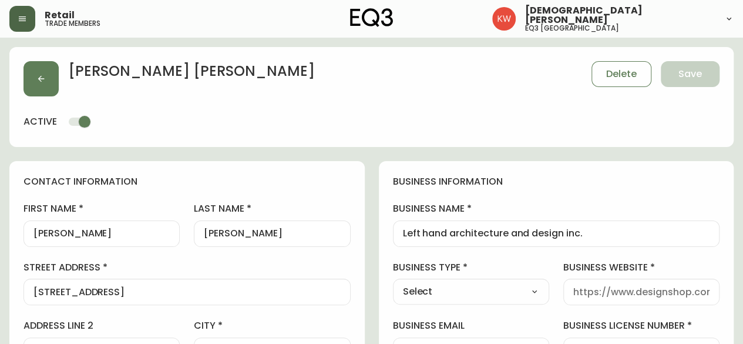
scroll to position [59, 0]
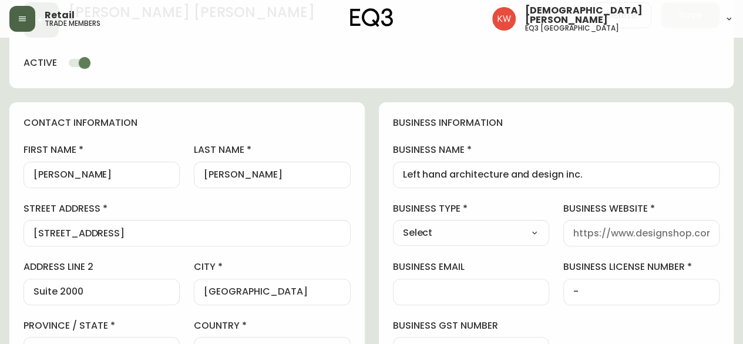
click at [503, 231] on select "Select Interior Designer Architect Home Builder Contractor Real Estate Agent Ho…" at bounding box center [471, 233] width 156 height 18
select select "Architect"
click at [393, 224] on select "Select Interior Designer Architect Home Builder Contractor Real Estate Agent Ho…" at bounding box center [471, 233] width 156 height 18
type input "Architect"
click at [631, 233] on input "business website" at bounding box center [641, 232] width 136 height 11
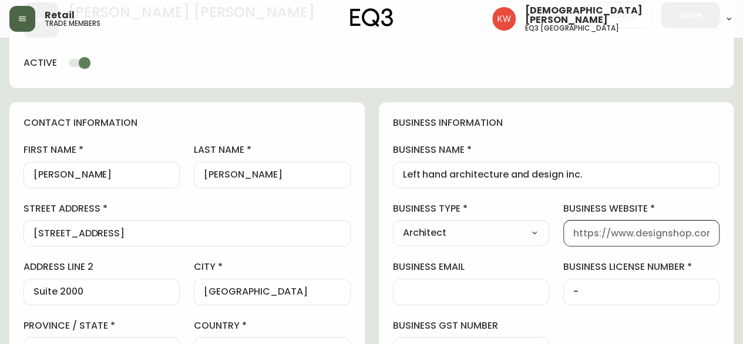
paste input "www.LeftHandArch.com"
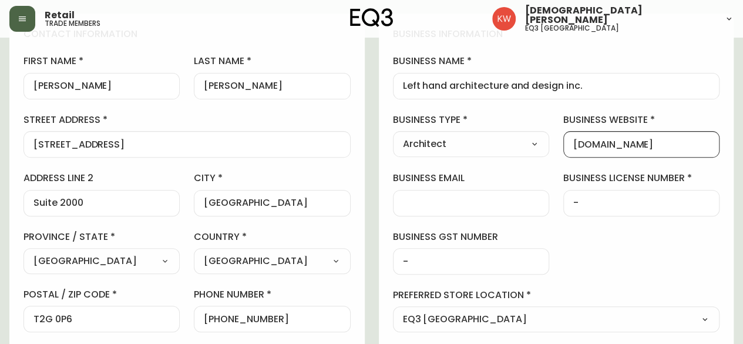
scroll to position [0, 0]
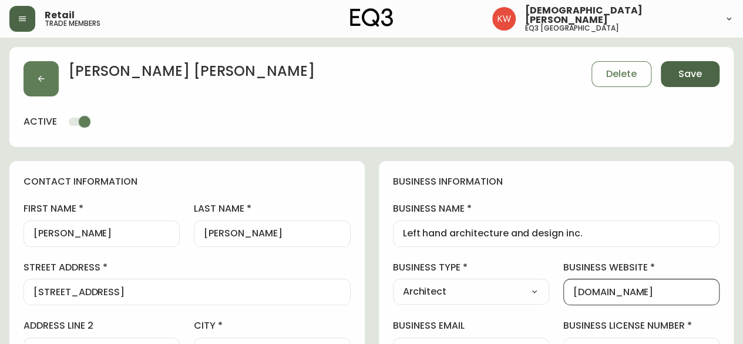
type input "www.LeftHandArch.com"
click at [691, 71] on span "Save" at bounding box center [689, 74] width 23 height 13
select select
type input "Other"
select select "Other"
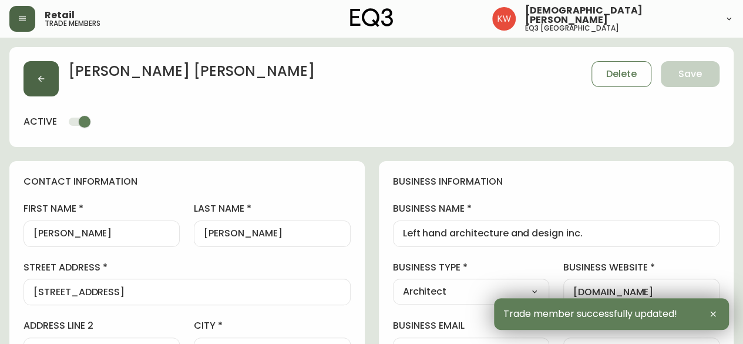
click at [50, 78] on button "button" at bounding box center [40, 78] width 35 height 35
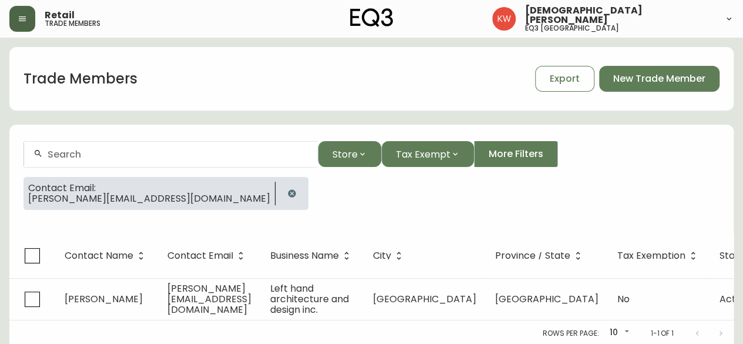
click at [288, 192] on icon "button" at bounding box center [292, 193] width 8 height 8
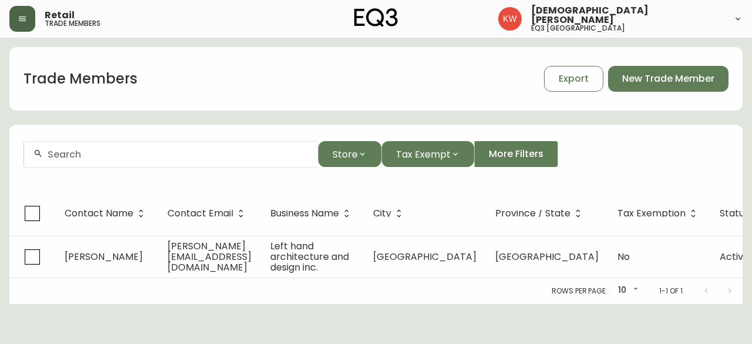
click at [174, 165] on div at bounding box center [171, 154] width 294 height 26
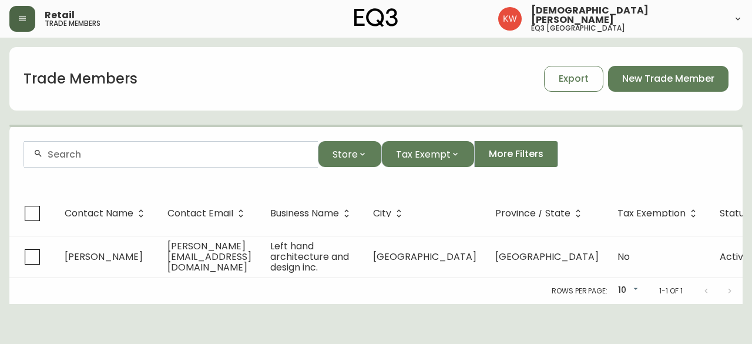
paste input "equadesign@shaw.ca"
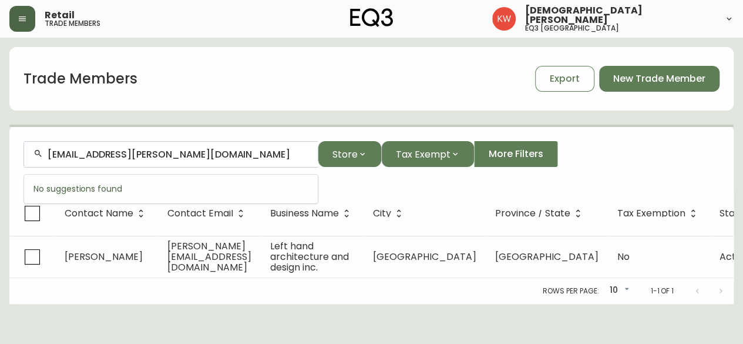
type input "equadesign@shaw.ca"
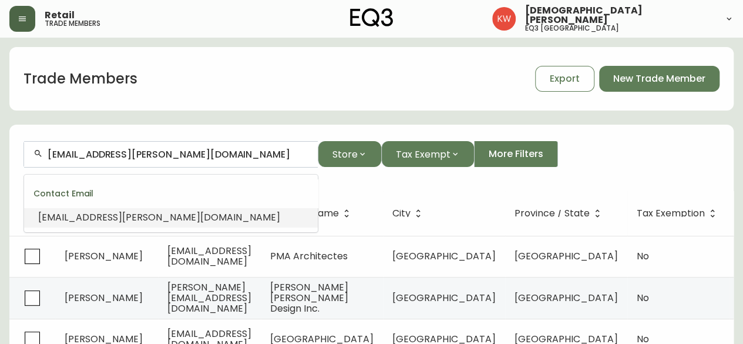
click at [129, 206] on div "Contact Email" at bounding box center [171, 193] width 294 height 28
click at [131, 221] on span "equadesign@shaw.ca" at bounding box center [159, 217] width 242 height 14
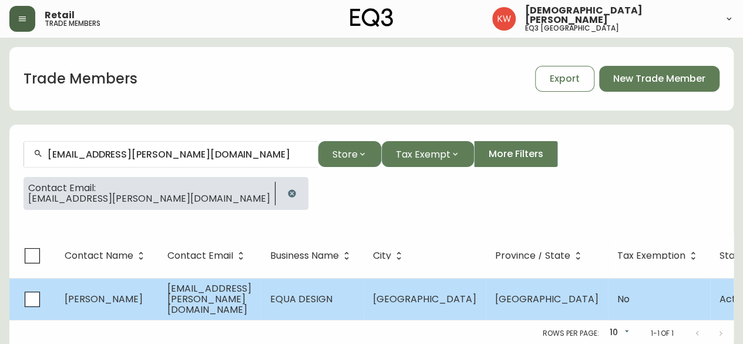
click at [332, 304] on span "EQUA DESIGN" at bounding box center [301, 299] width 62 height 14
select select "AB"
select select "CA"
select select "CA_EN"
select select "Other"
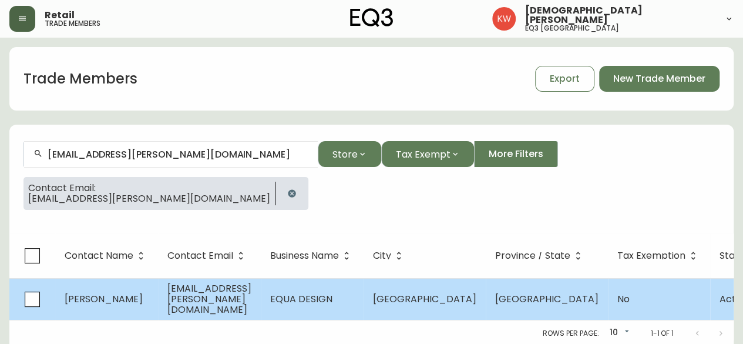
select select "Other"
select select "false"
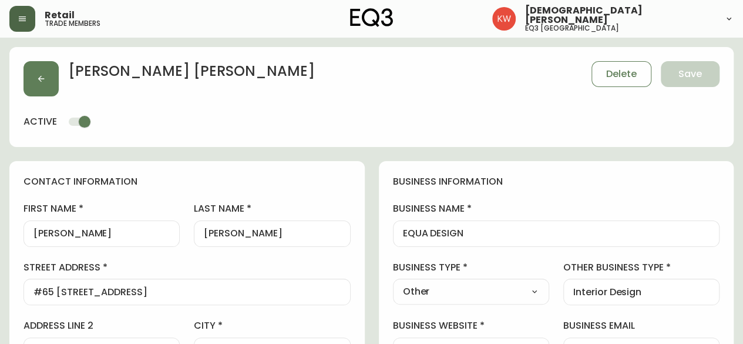
type input "EQ3 Calgary"
select select "cjw10z96m00006gs08l3o91tv"
click at [489, 293] on select "Select Interior Designer Architect Home Builder Contractor Real Estate Agent Ho…" at bounding box center [471, 291] width 156 height 18
select select "Interior Designer"
click at [393, 282] on select "Select Interior Designer Architect Home Builder Contractor Real Estate Agent Ho…" at bounding box center [471, 291] width 156 height 18
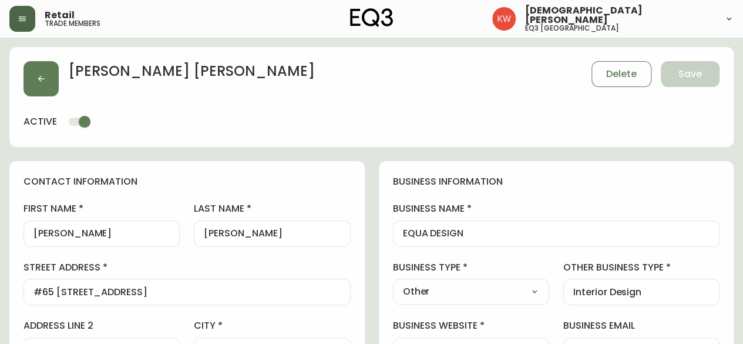
type input "Interior Designer"
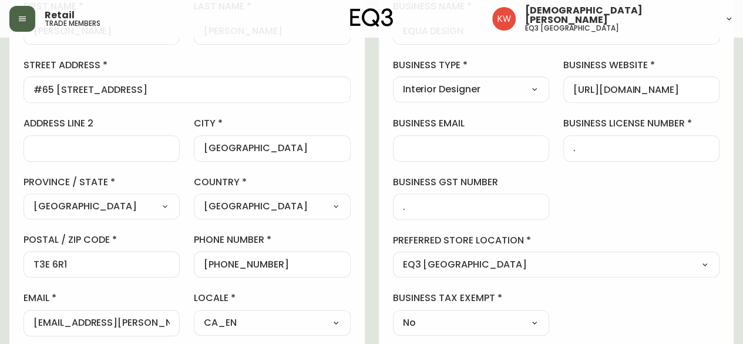
scroll to position [176, 0]
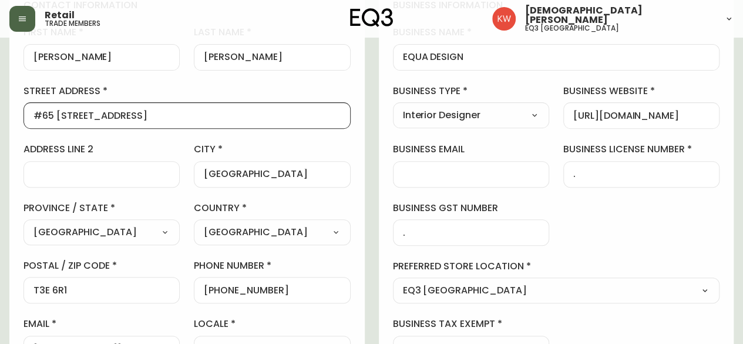
drag, startPoint x: 147, startPoint y: 114, endPoint x: 6, endPoint y: 112, distance: 140.9
click at [6, 112] on main "Robin Aitken Delete Save active contact information first name Robin last name …" at bounding box center [371, 342] width 743 height 962
click at [166, 120] on input "#65 5019 46 AVE SW" at bounding box center [186, 115] width 307 height 11
drag, startPoint x: 163, startPoint y: 118, endPoint x: 1, endPoint y: 118, distance: 162.7
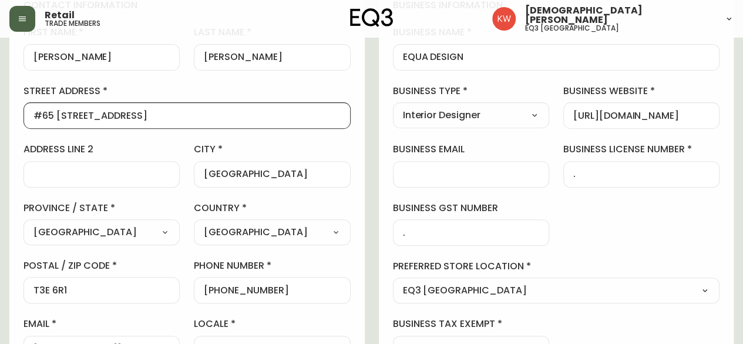
click at [1, 118] on main "Robin Aitken Delete Save active contact information first name Robin last name …" at bounding box center [371, 342] width 743 height 962
paste input "828-8 Street SW."
type input "828-8 Street SW."
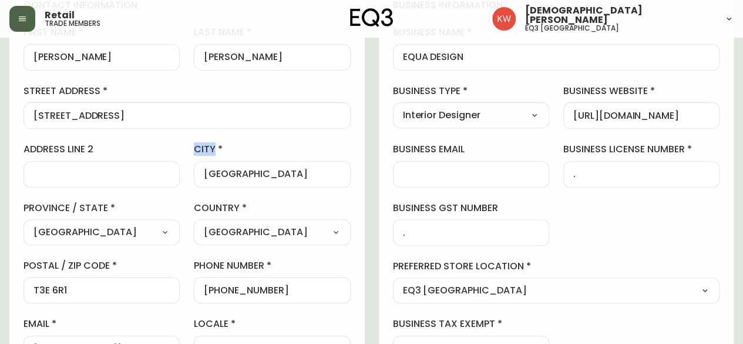
drag, startPoint x: 271, startPoint y: 181, endPoint x: 169, endPoint y: 167, distance: 102.6
click at [169, 167] on div "first name Robin last name Aitken street address 828-8 Street SW. address line …" at bounding box center [186, 193] width 327 height 335
drag, startPoint x: 318, startPoint y: 174, endPoint x: 209, endPoint y: 174, distance: 109.2
click at [209, 174] on input "CALGARY" at bounding box center [272, 174] width 136 height 11
type input "C"
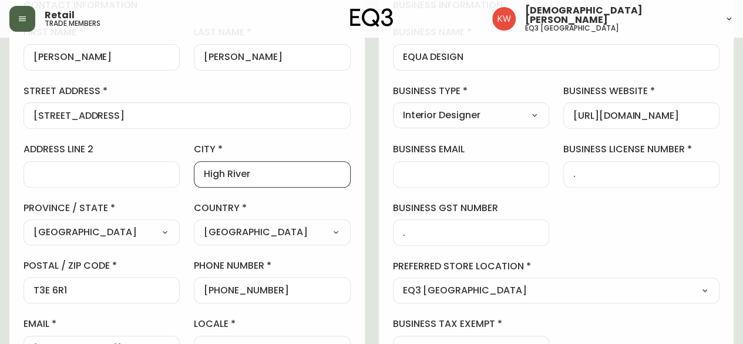
type input "High River"
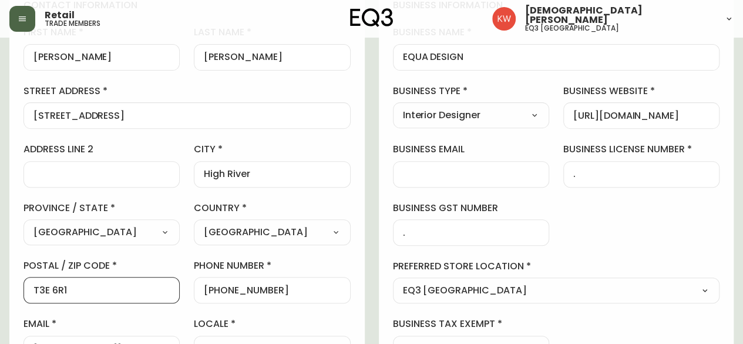
click at [87, 291] on input "T3E 6R1" at bounding box center [101, 289] width 136 height 11
drag, startPoint x: 85, startPoint y: 281, endPoint x: 59, endPoint y: 287, distance: 26.6
click at [65, 285] on div "T3E 6R1" at bounding box center [101, 290] width 156 height 26
drag, startPoint x: 79, startPoint y: 292, endPoint x: 1, endPoint y: 288, distance: 77.6
click at [1, 288] on main "Robin Aitken Delete Save active contact information first name Robin last name …" at bounding box center [371, 342] width 743 height 962
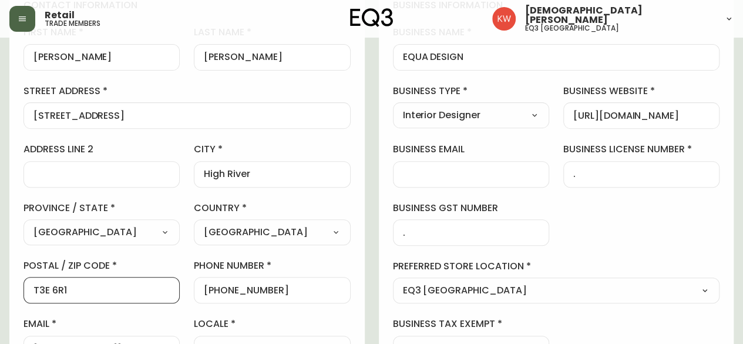
paste input "1V1B2"
click at [48, 286] on input "T1V1B2" at bounding box center [101, 289] width 136 height 11
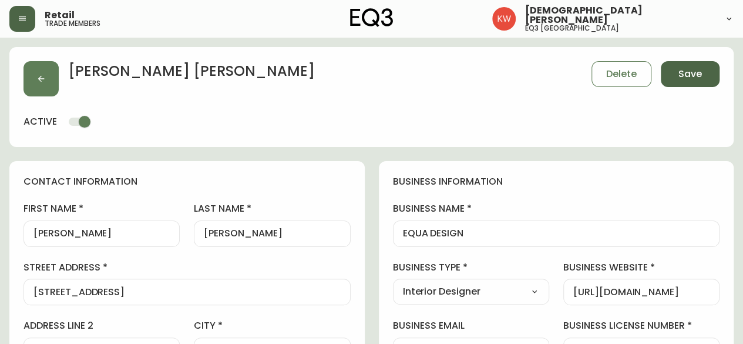
type input "T1V 1B2"
click at [703, 71] on button "Save" at bounding box center [690, 74] width 59 height 26
select select
type input "Other"
select select "Other"
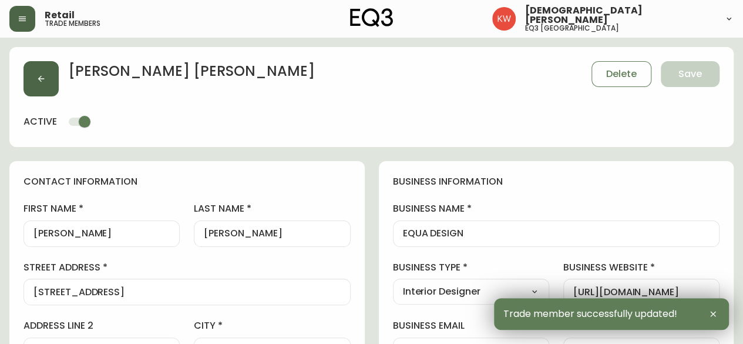
click at [43, 79] on icon "button" at bounding box center [41, 79] width 6 height 6
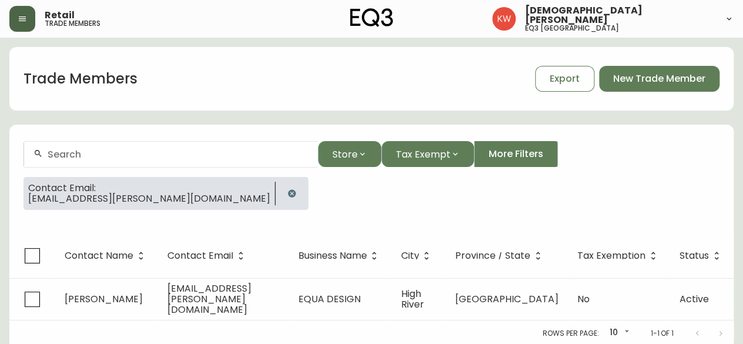
click at [288, 191] on icon "button" at bounding box center [292, 193] width 8 height 8
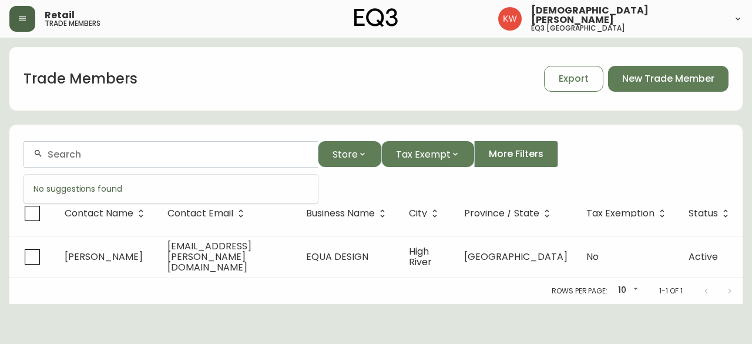
click at [120, 149] on input "text" at bounding box center [178, 154] width 261 height 11
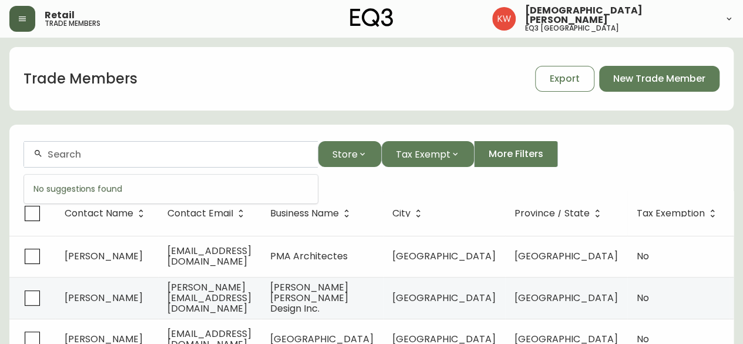
click at [115, 160] on div at bounding box center [171, 154] width 294 height 26
drag, startPoint x: 114, startPoint y: 160, endPoint x: 56, endPoint y: 152, distance: 58.7
click at [56, 152] on input "text" at bounding box center [178, 154] width 261 height 11
click at [154, 151] on input "text" at bounding box center [178, 154] width 261 height 11
paste input "kellydeplaedt@hotmail.com"
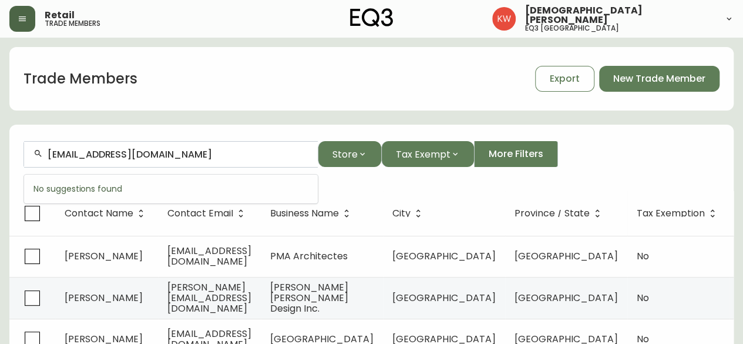
type input "kellydeplaedt@hotmail.com"
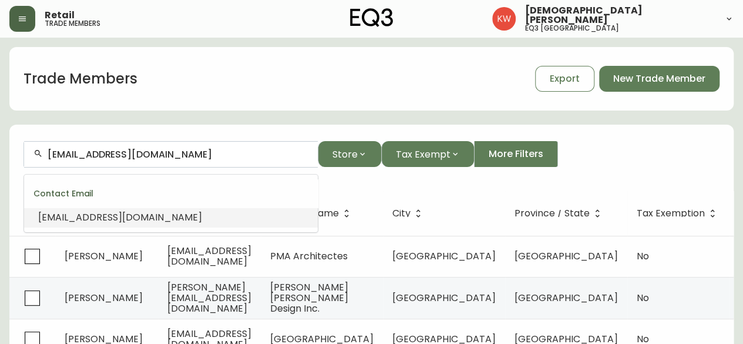
click at [160, 219] on span "kellydeplaedt@hotmail.com" at bounding box center [120, 217] width 164 height 14
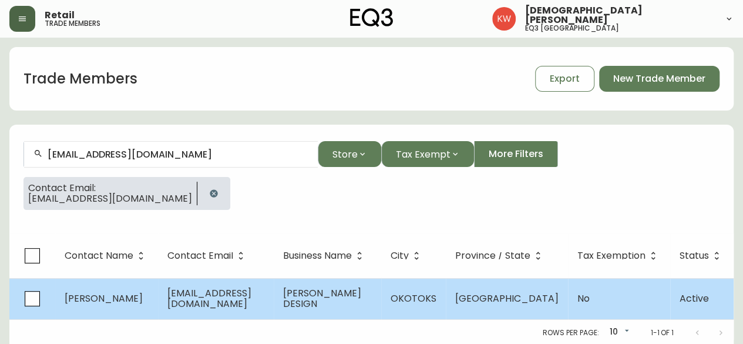
click at [244, 303] on span "kellydeplaedt@hotmail.com" at bounding box center [209, 298] width 84 height 24
select select "AB"
select select "CA"
select select "CA_EN"
select select "Other"
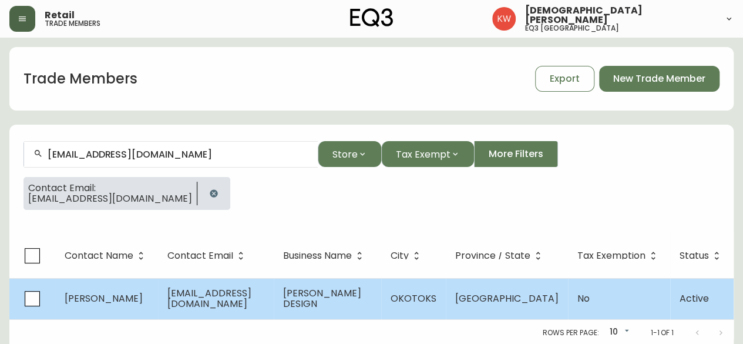
select select "Other"
select select "false"
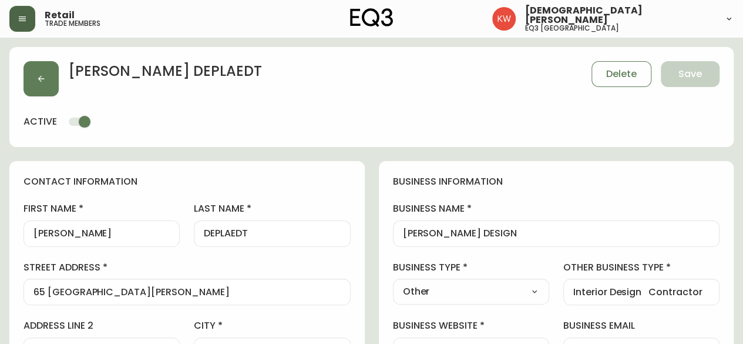
type input "EQ3 Calgary"
select select "cjw10z96m00006gs08l3o91tv"
click at [598, 77] on button "Delete" at bounding box center [621, 74] width 60 height 26
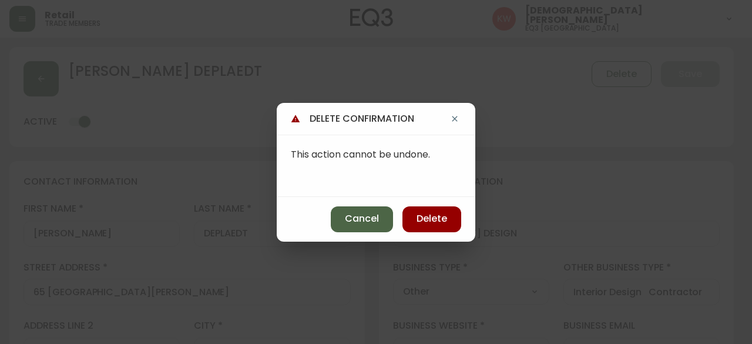
click at [379, 221] on button "Cancel" at bounding box center [362, 219] width 62 height 26
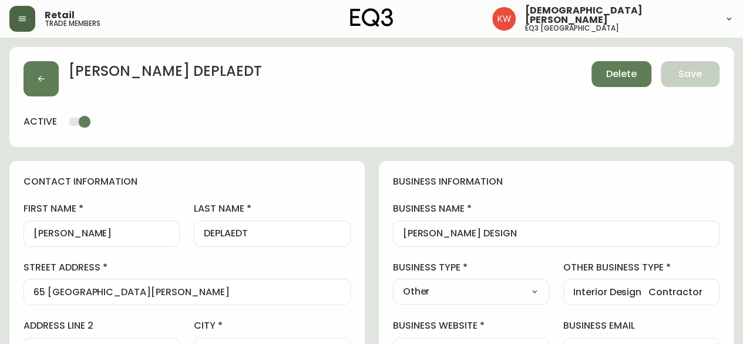
click at [627, 77] on span "Delete" at bounding box center [621, 74] width 31 height 13
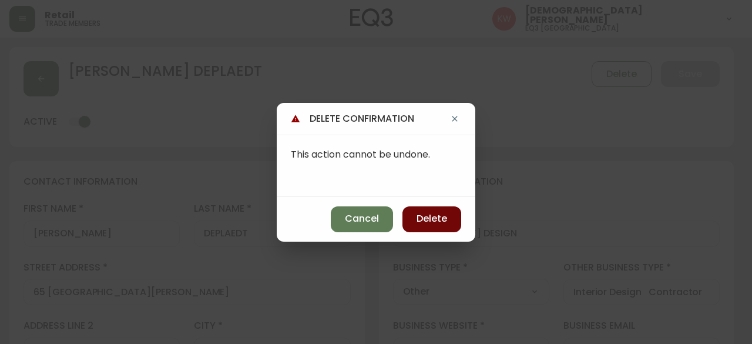
click at [449, 219] on button "Delete" at bounding box center [431, 219] width 59 height 26
